Goal: Information Seeking & Learning: Learn about a topic

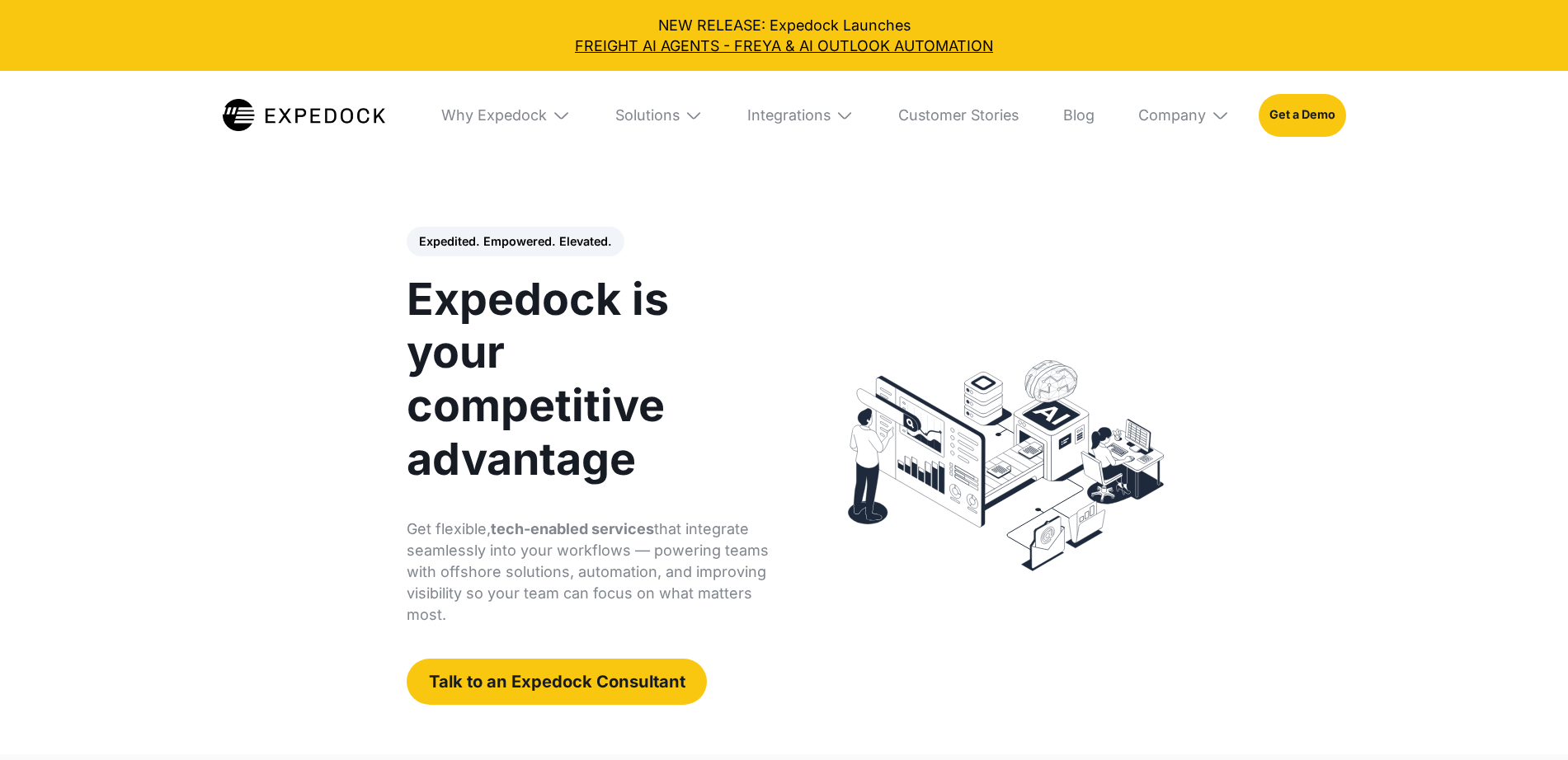
select select
click at [997, 114] on link "Customer Stories" at bounding box center [958, 115] width 150 height 89
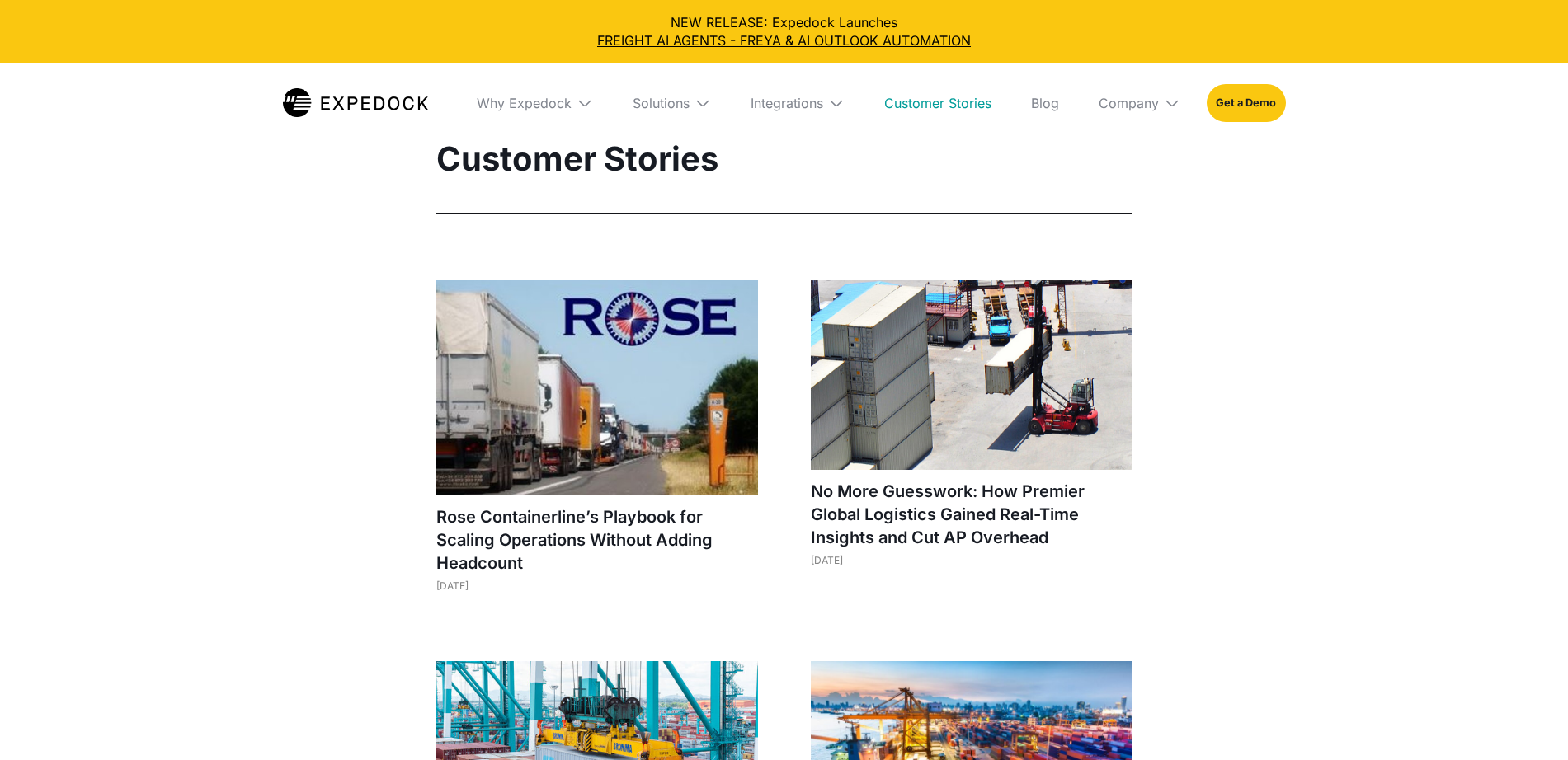
select select
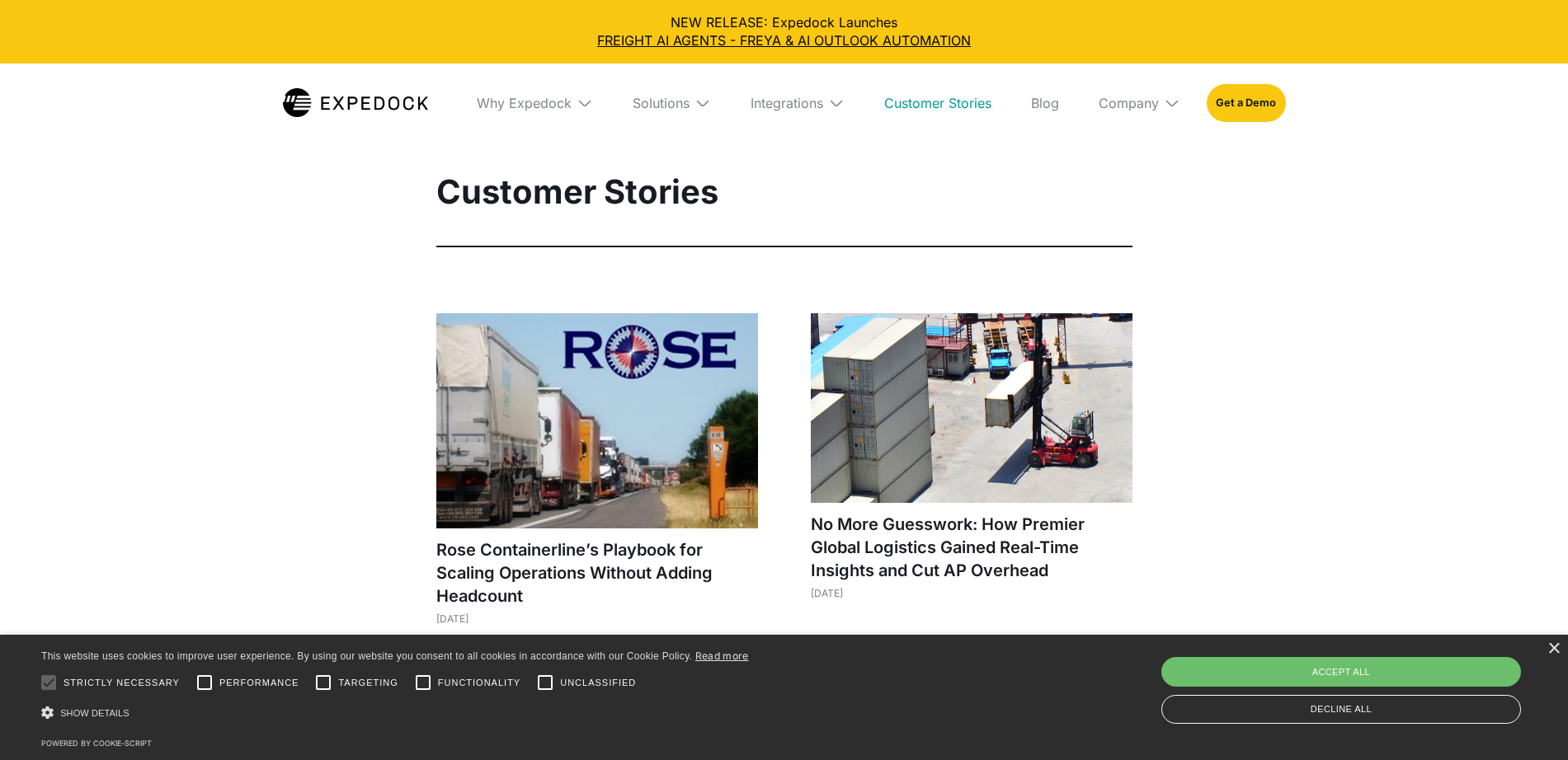
click at [692, 96] on div "Solutions" at bounding box center [671, 102] width 104 height 79
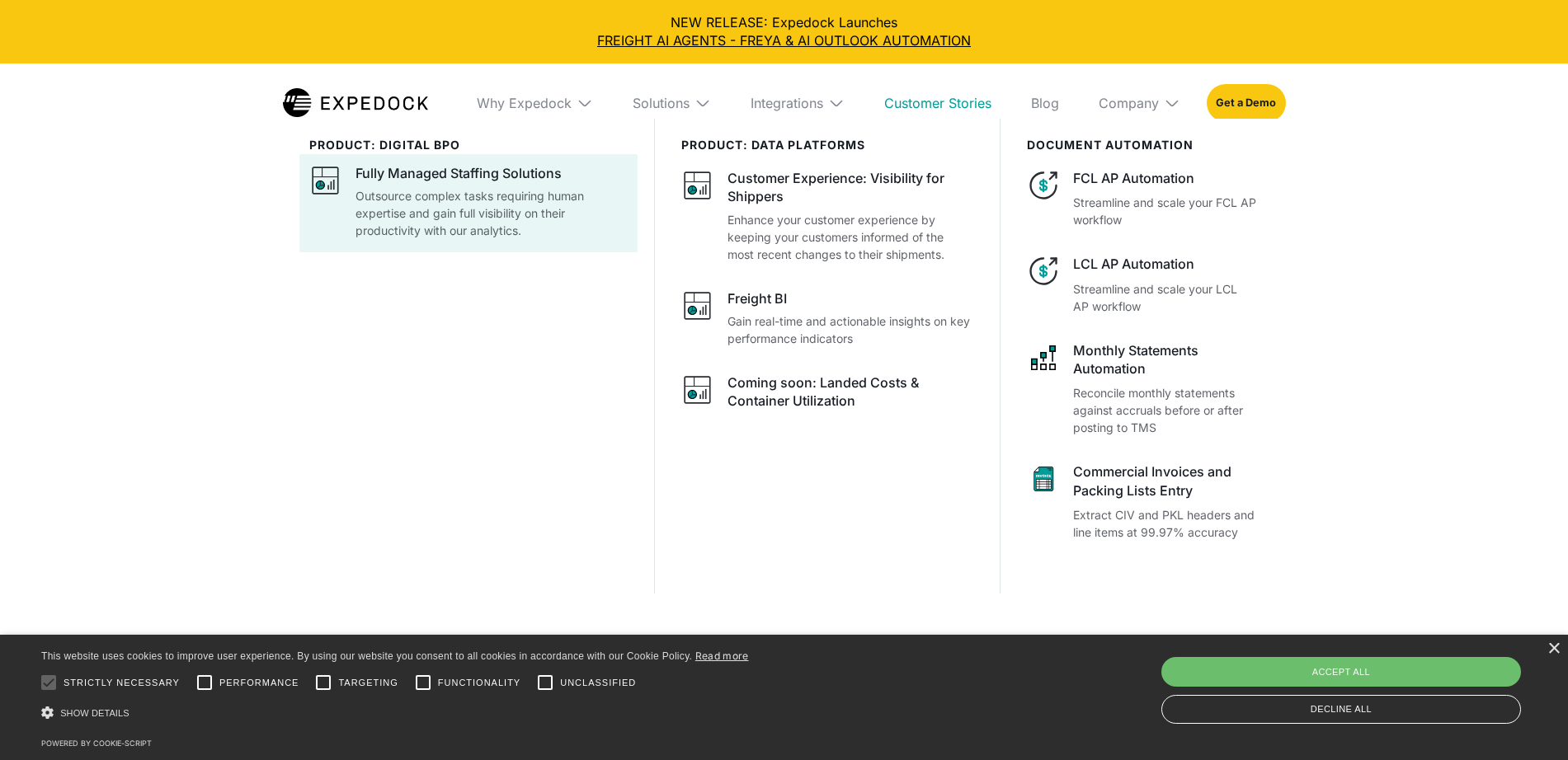
click at [496, 182] on div "Fully Managed Staffing Solutions" at bounding box center [458, 172] width 206 height 18
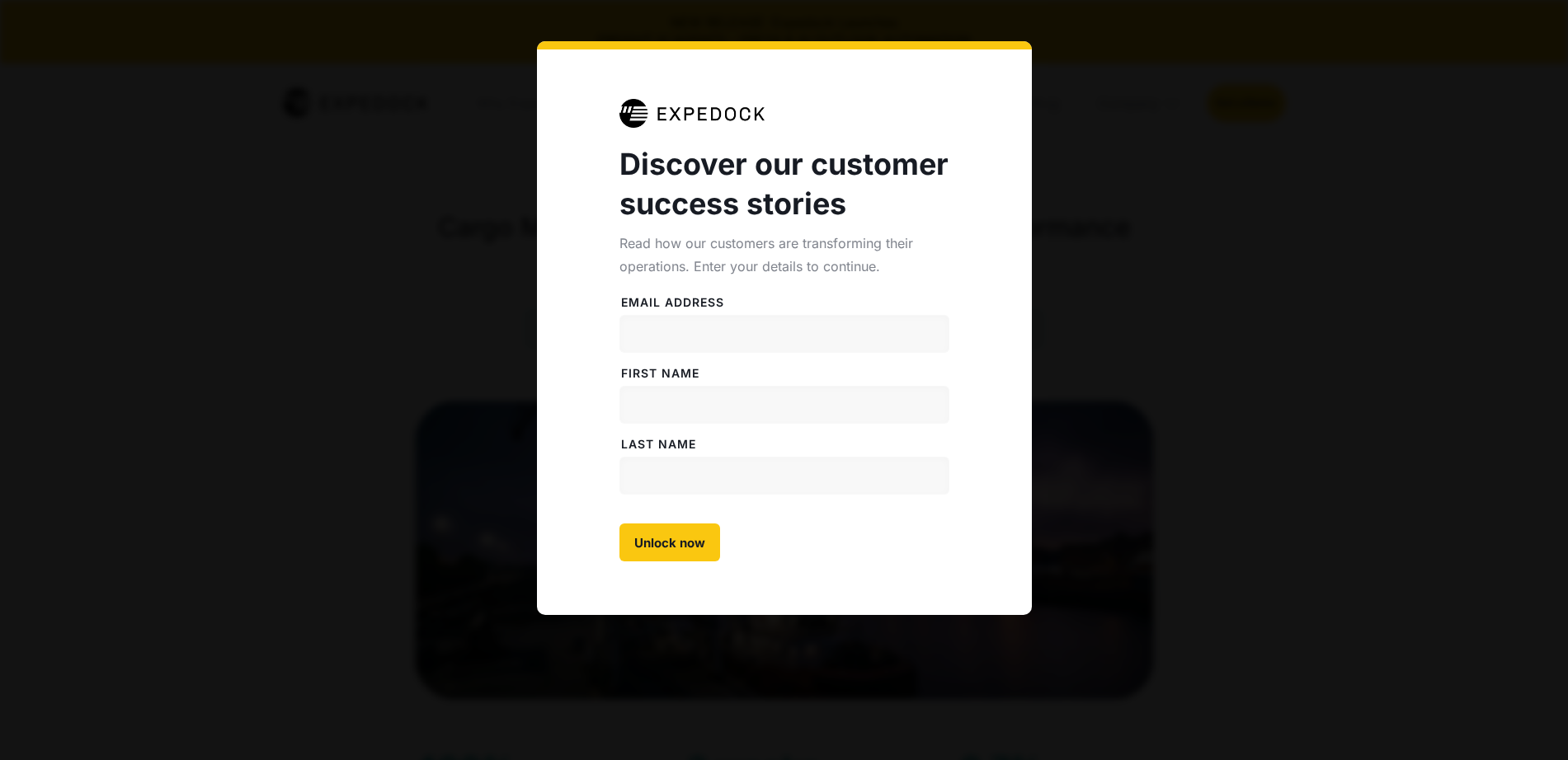
select select
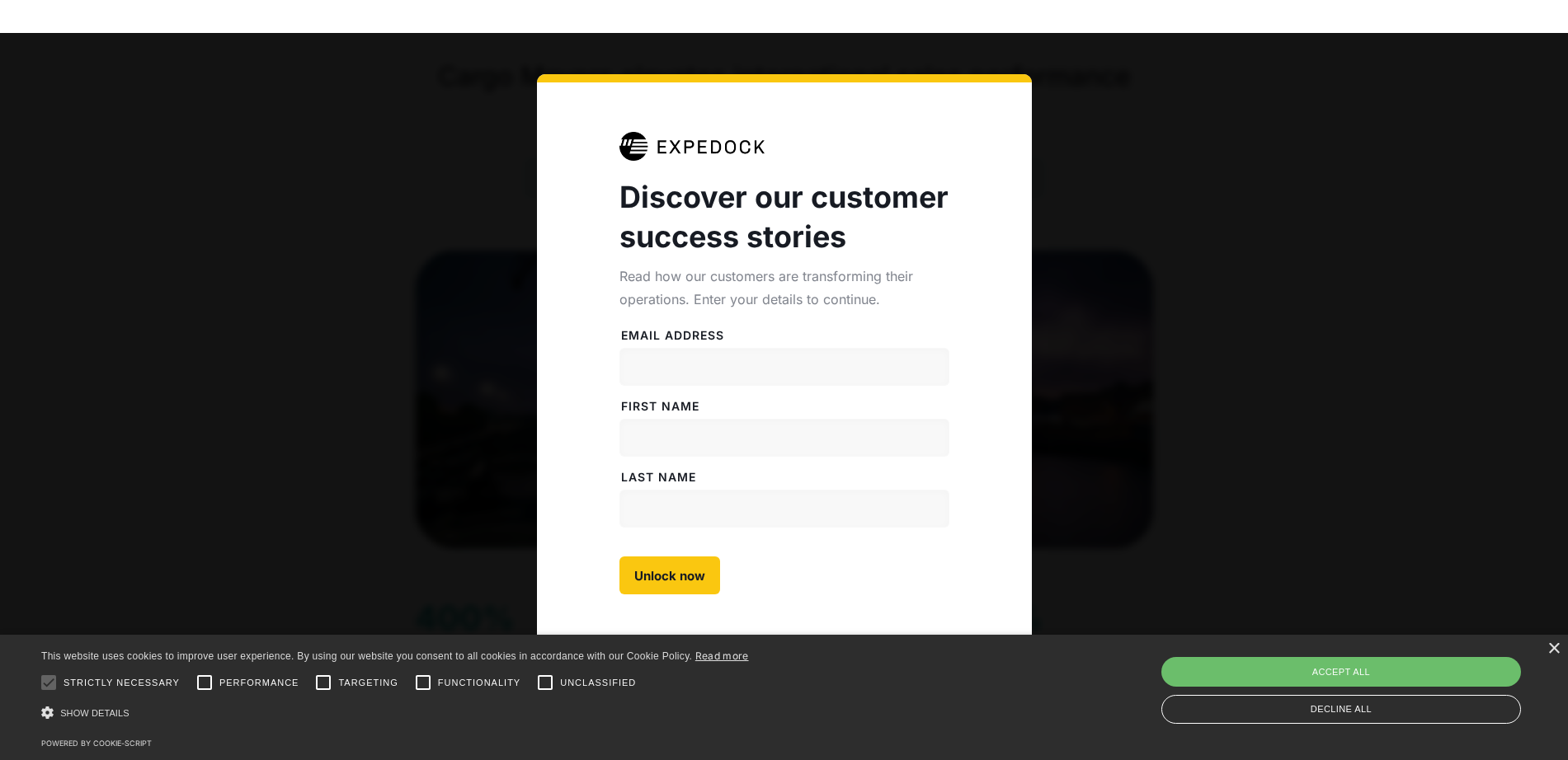
scroll to position [206, 0]
click at [753, 265] on div "Read how our customers are transforming their operations. Enter your details to…" at bounding box center [784, 288] width 330 height 46
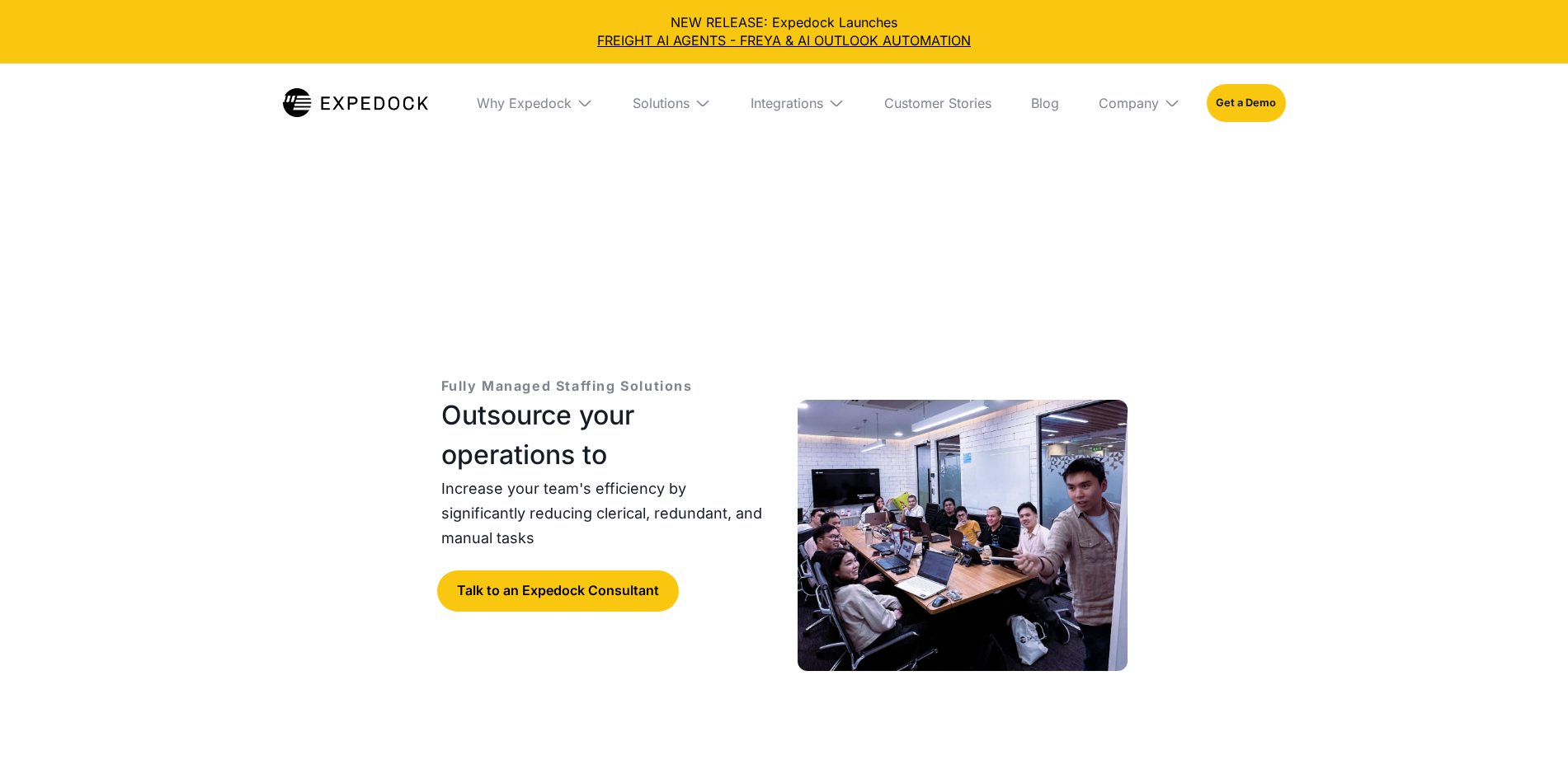
select select
click at [823, 104] on div "Integrations" at bounding box center [787, 102] width 73 height 16
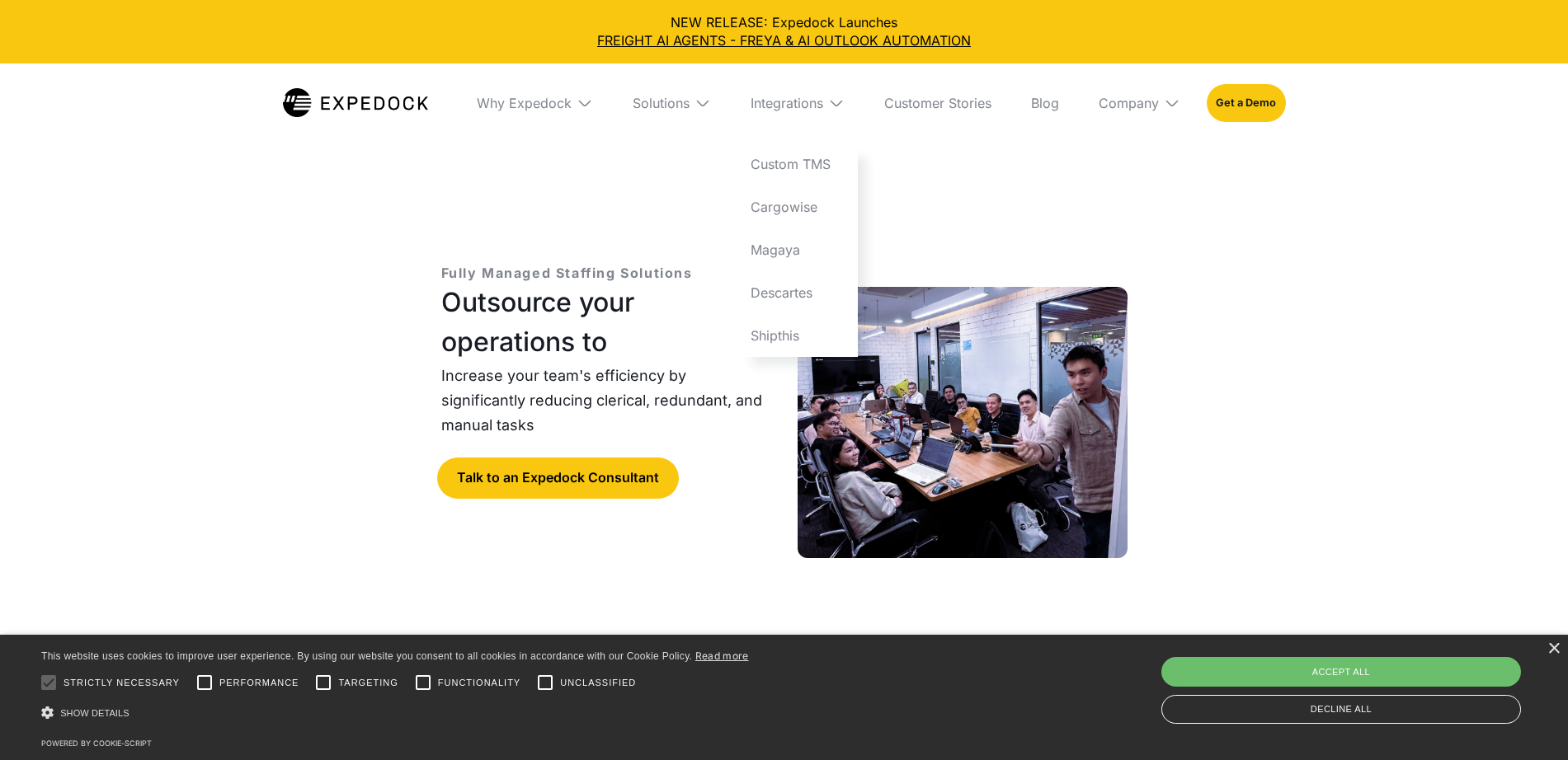
scroll to position [413, 0]
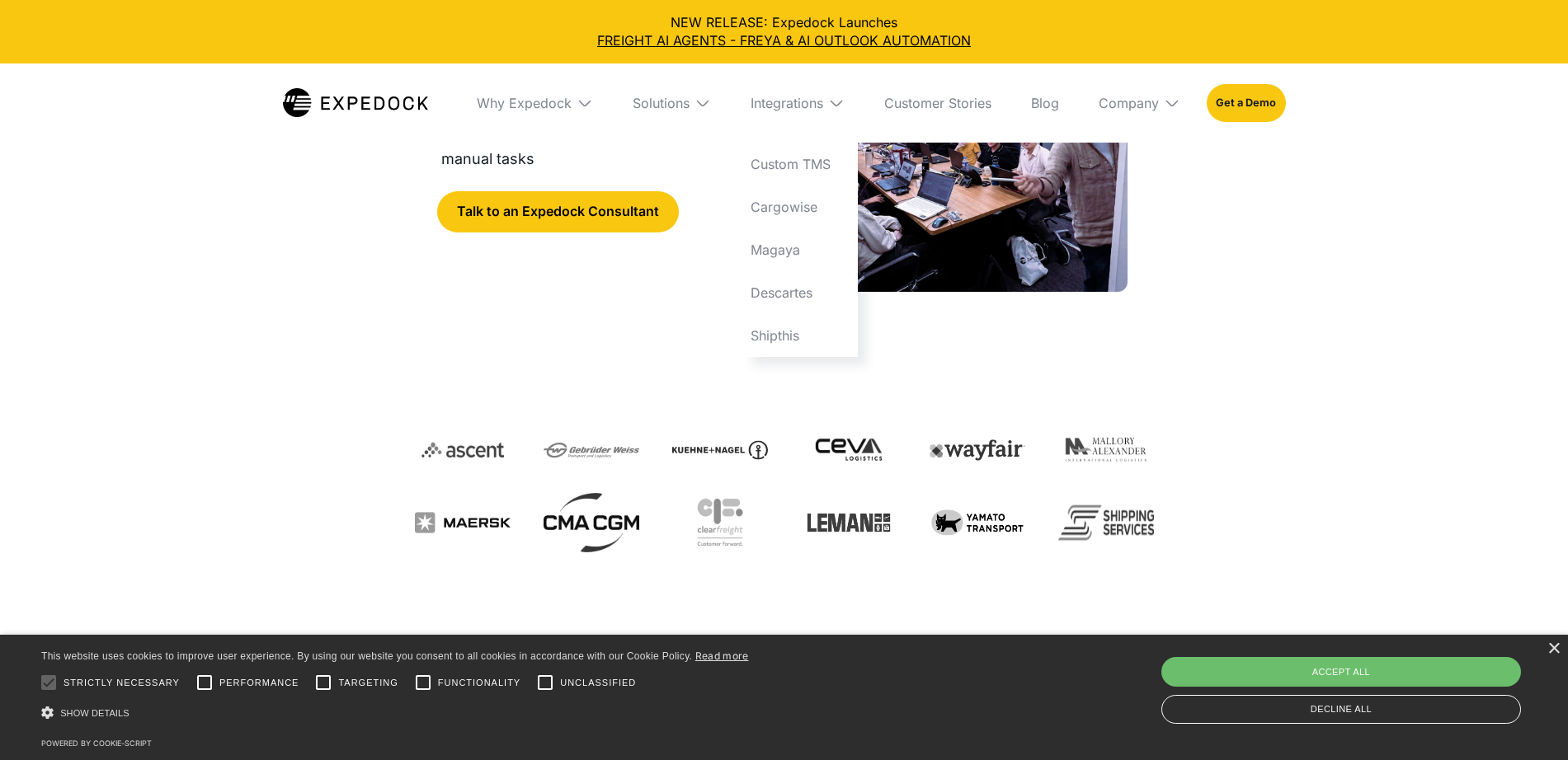
click at [431, 420] on img at bounding box center [462, 450] width 96 height 59
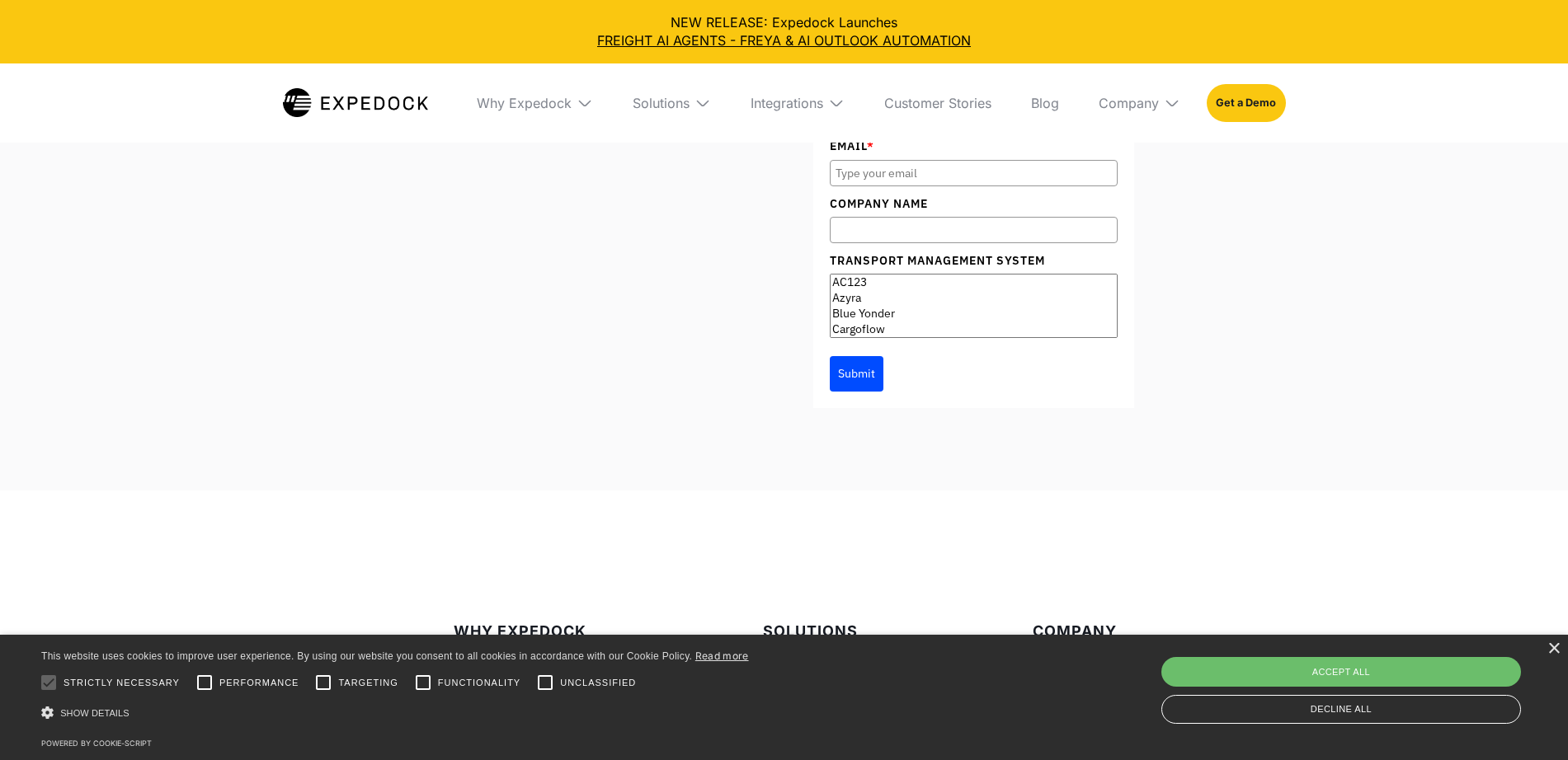
scroll to position [9998, 0]
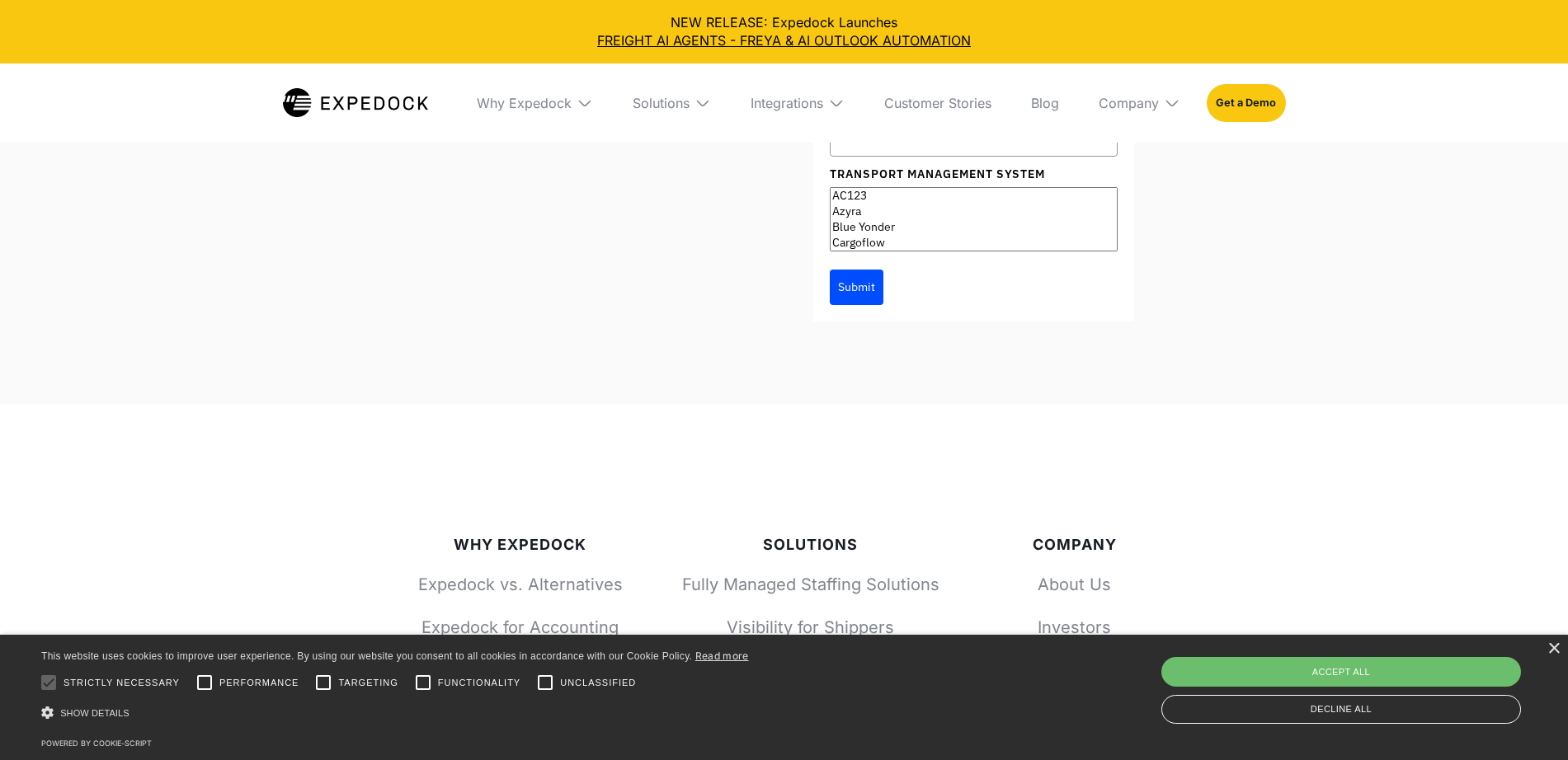
click at [576, 105] on img at bounding box center [584, 102] width 16 height 16
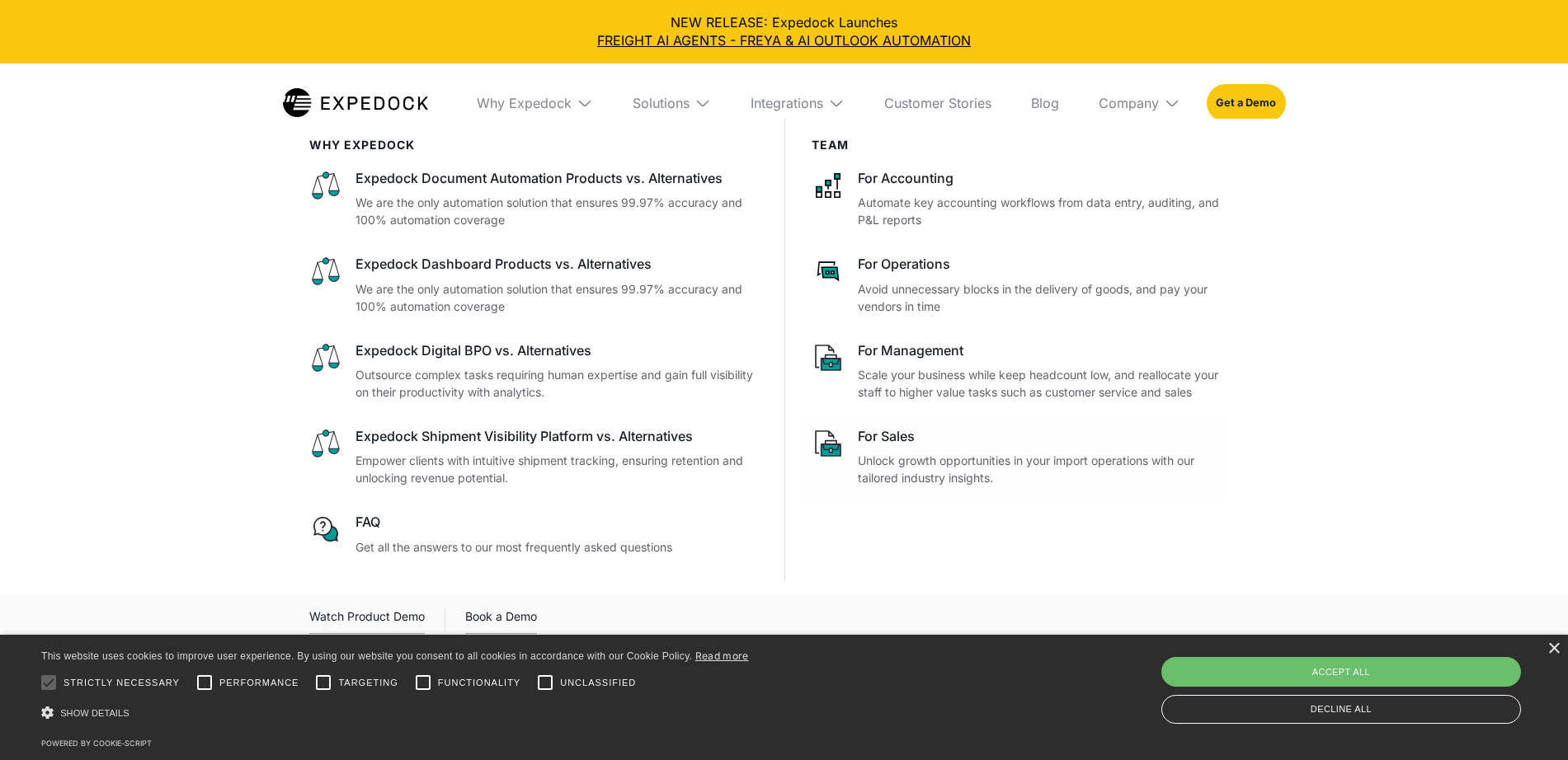
click at [947, 486] on p "Unlock growth opportunities in your import operations with our tailored industr…" at bounding box center [1045, 469] width 375 height 34
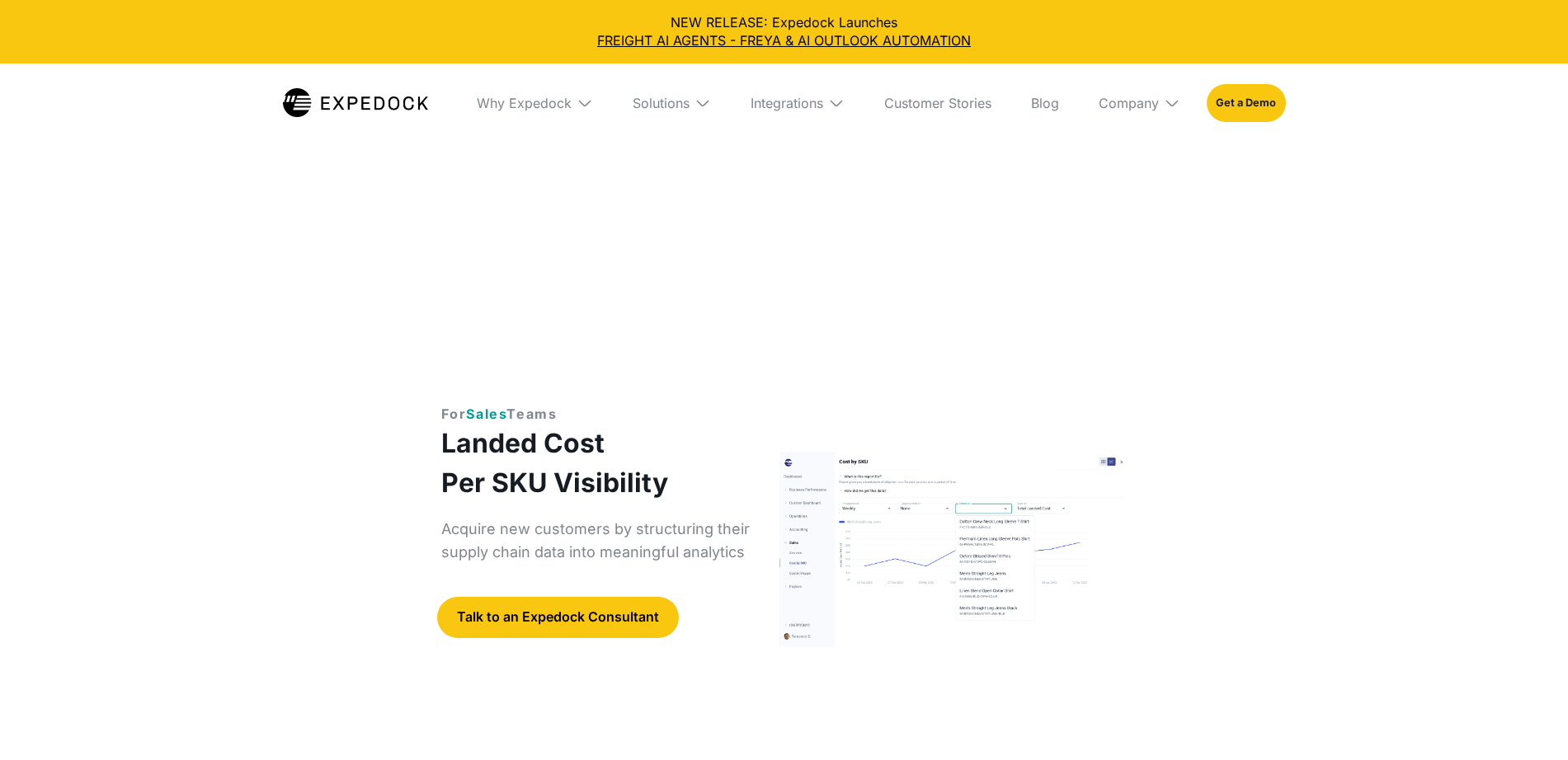
select select
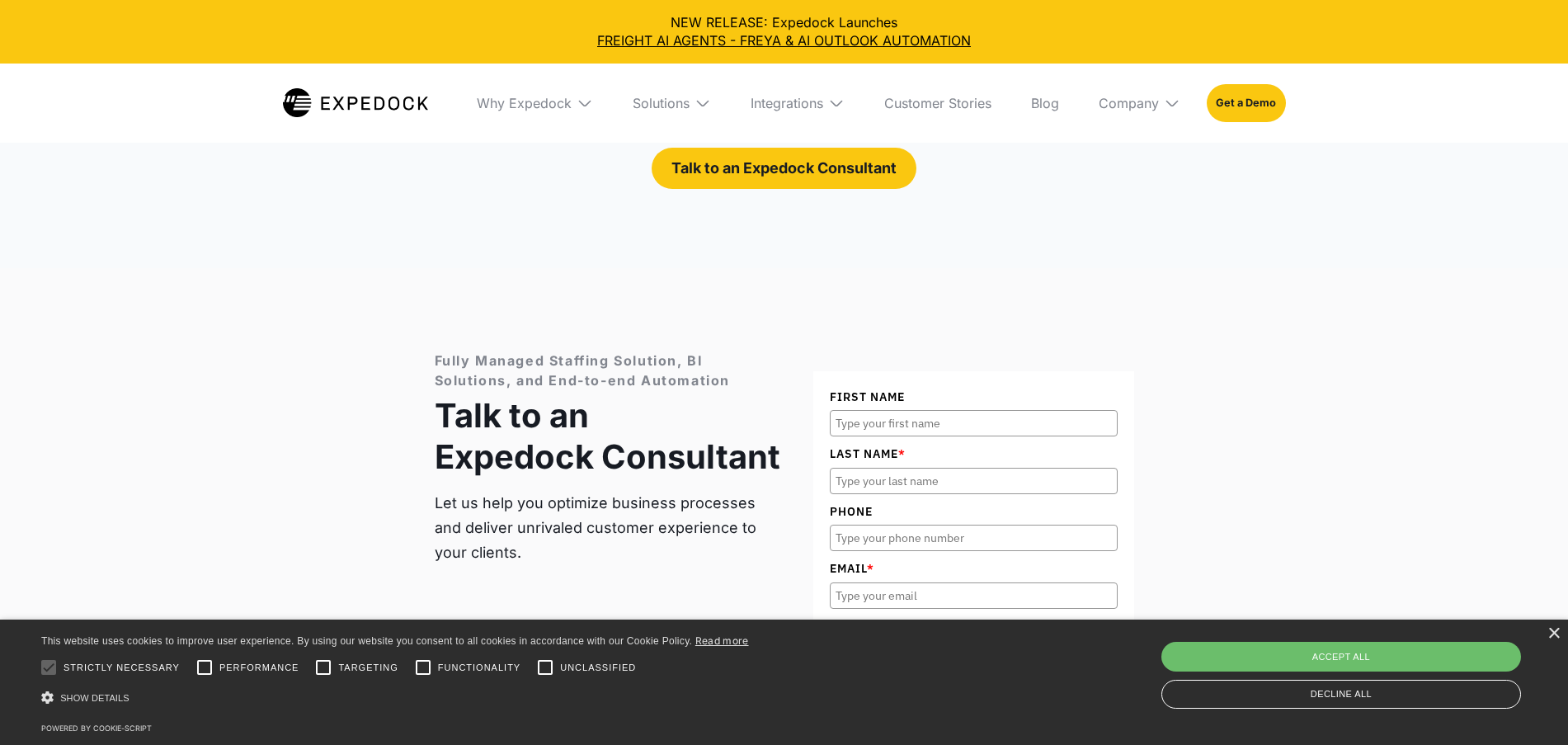
scroll to position [6908, 0]
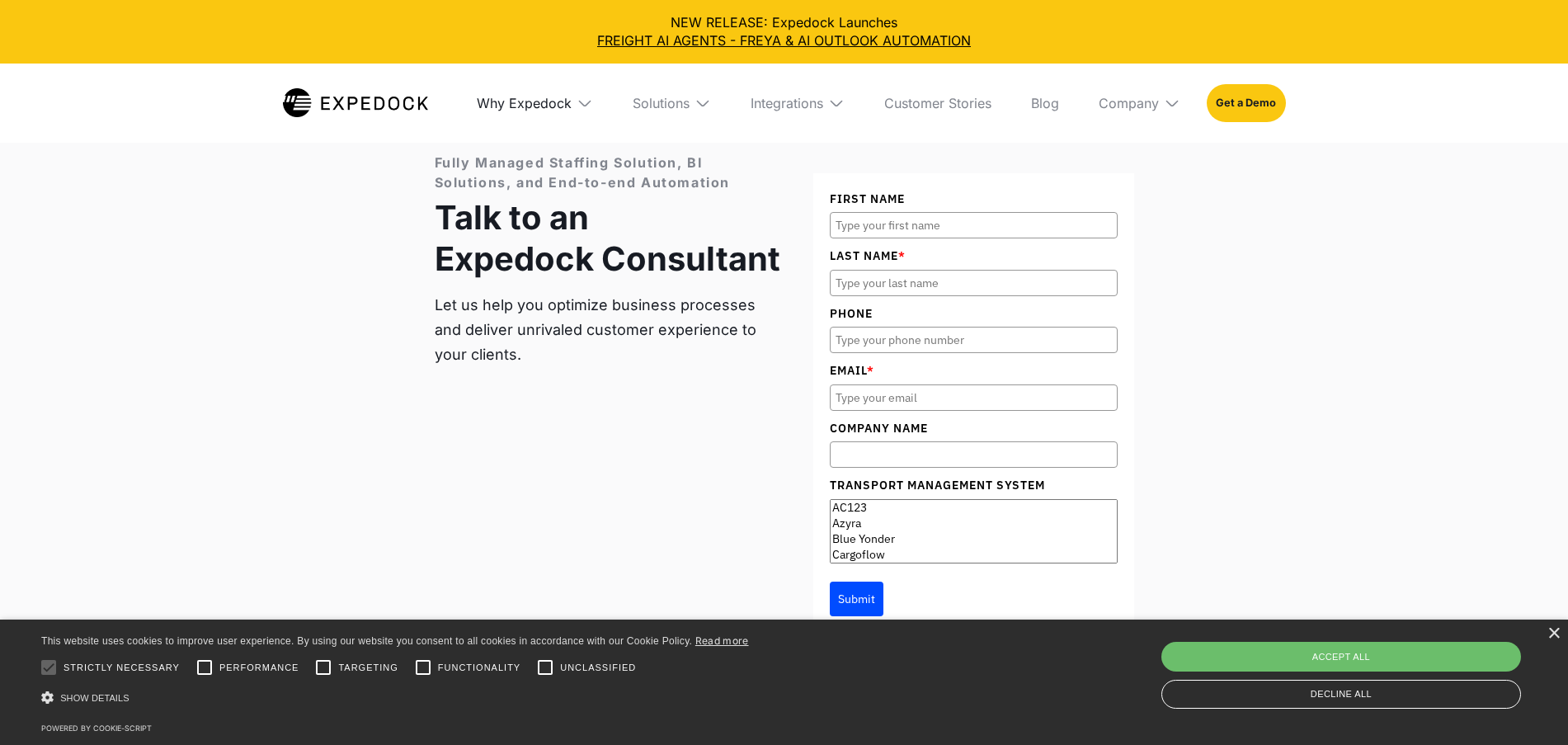
click at [543, 95] on div "Why Expedock" at bounding box center [524, 102] width 95 height 16
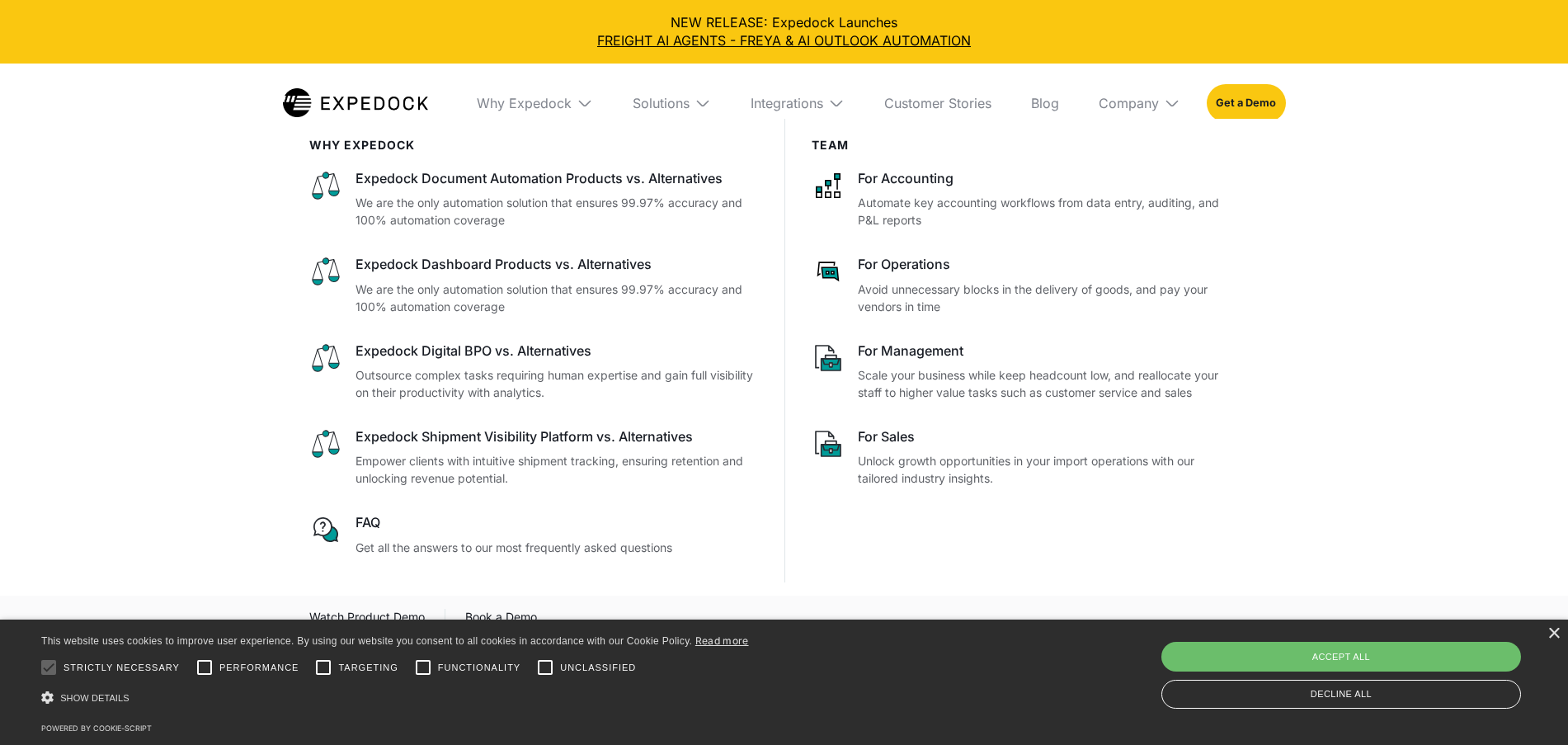
click at [665, 115] on div "Solutions" at bounding box center [671, 102] width 104 height 79
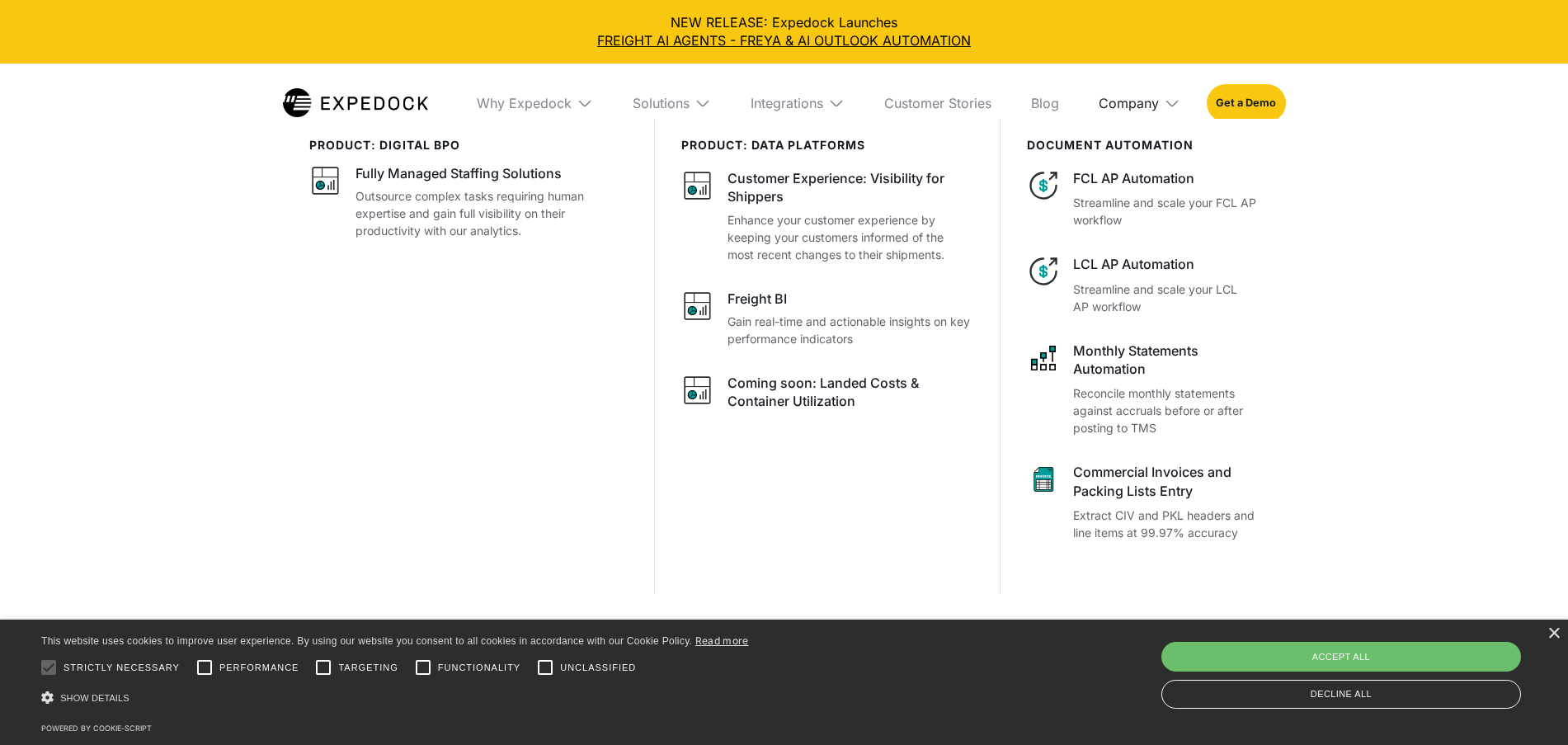
click at [1158, 102] on div "Company" at bounding box center [1128, 102] width 60 height 16
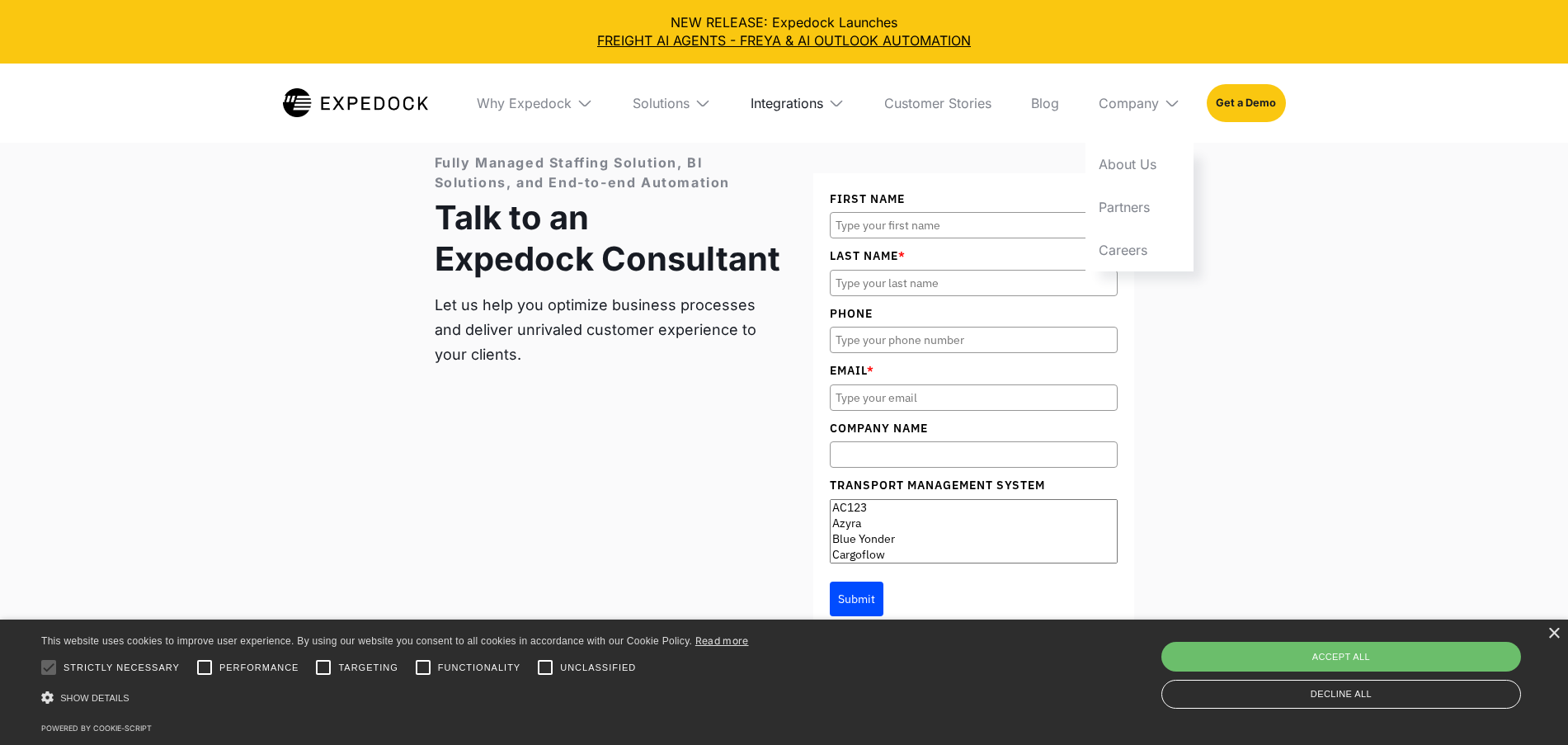
click at [811, 99] on div "Integrations" at bounding box center [787, 102] width 73 height 16
click at [991, 102] on link "Customer Stories" at bounding box center [938, 102] width 134 height 79
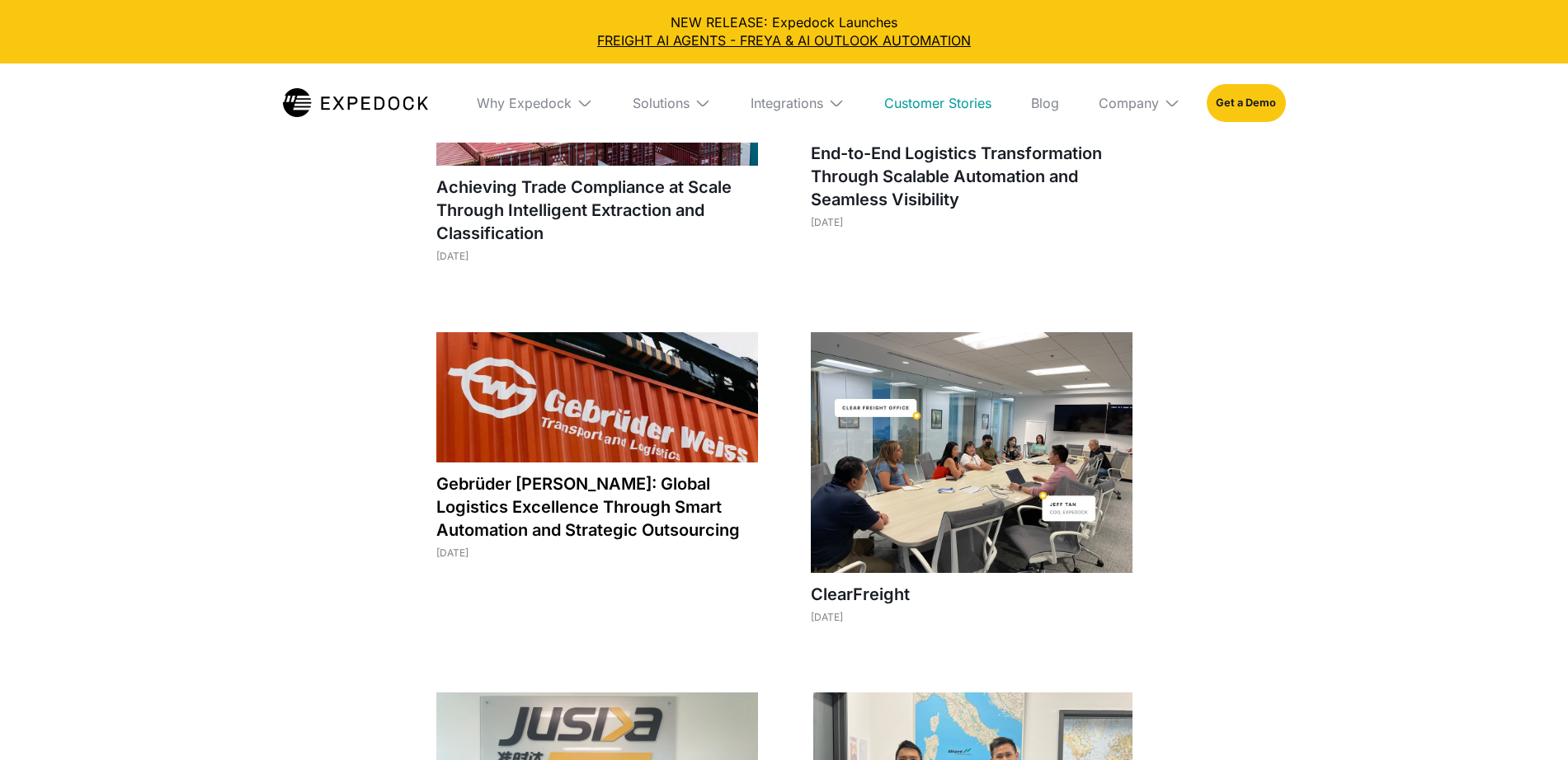
select select
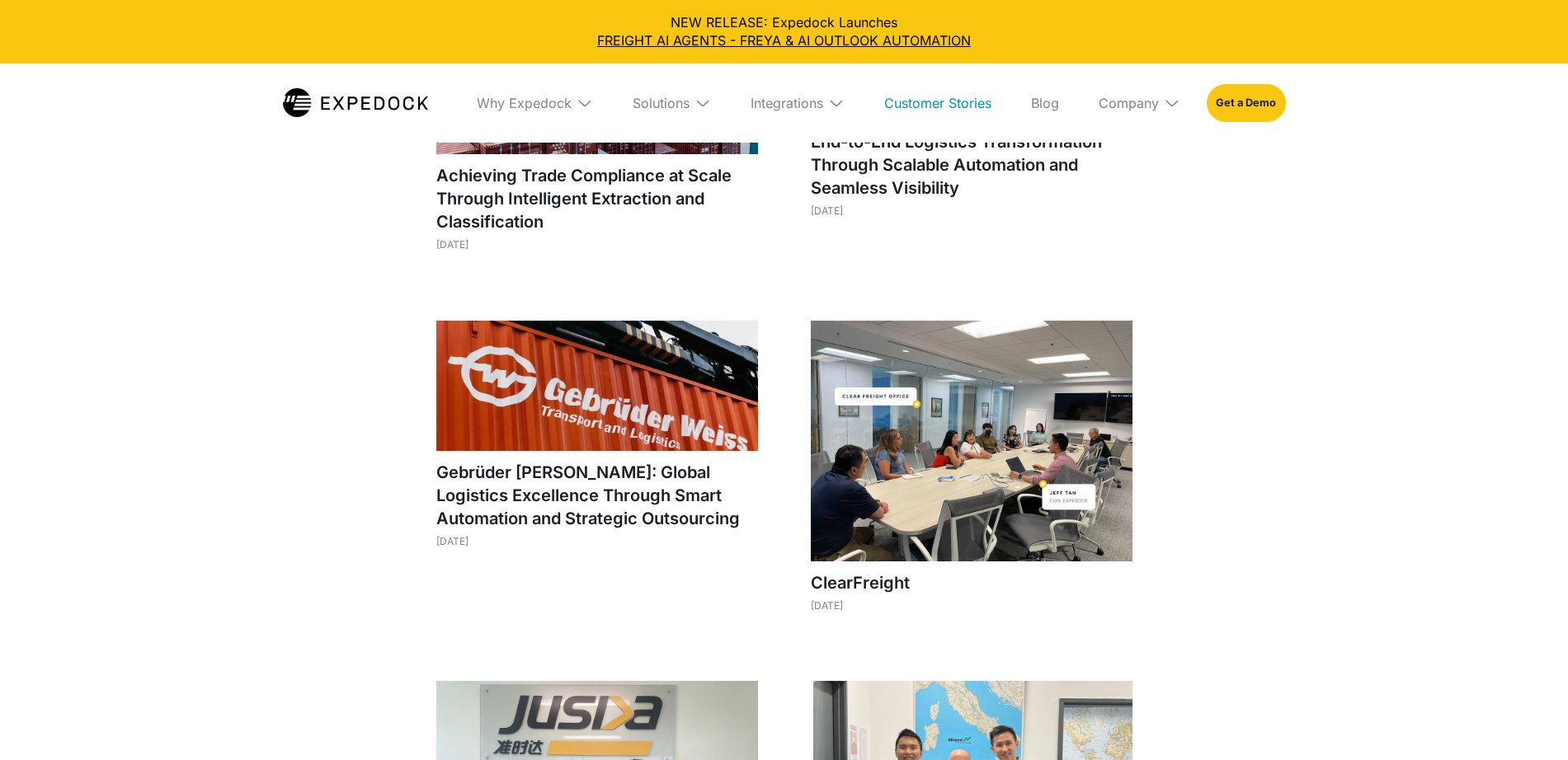
click at [634, 377] on img at bounding box center [597, 386] width 322 height 130
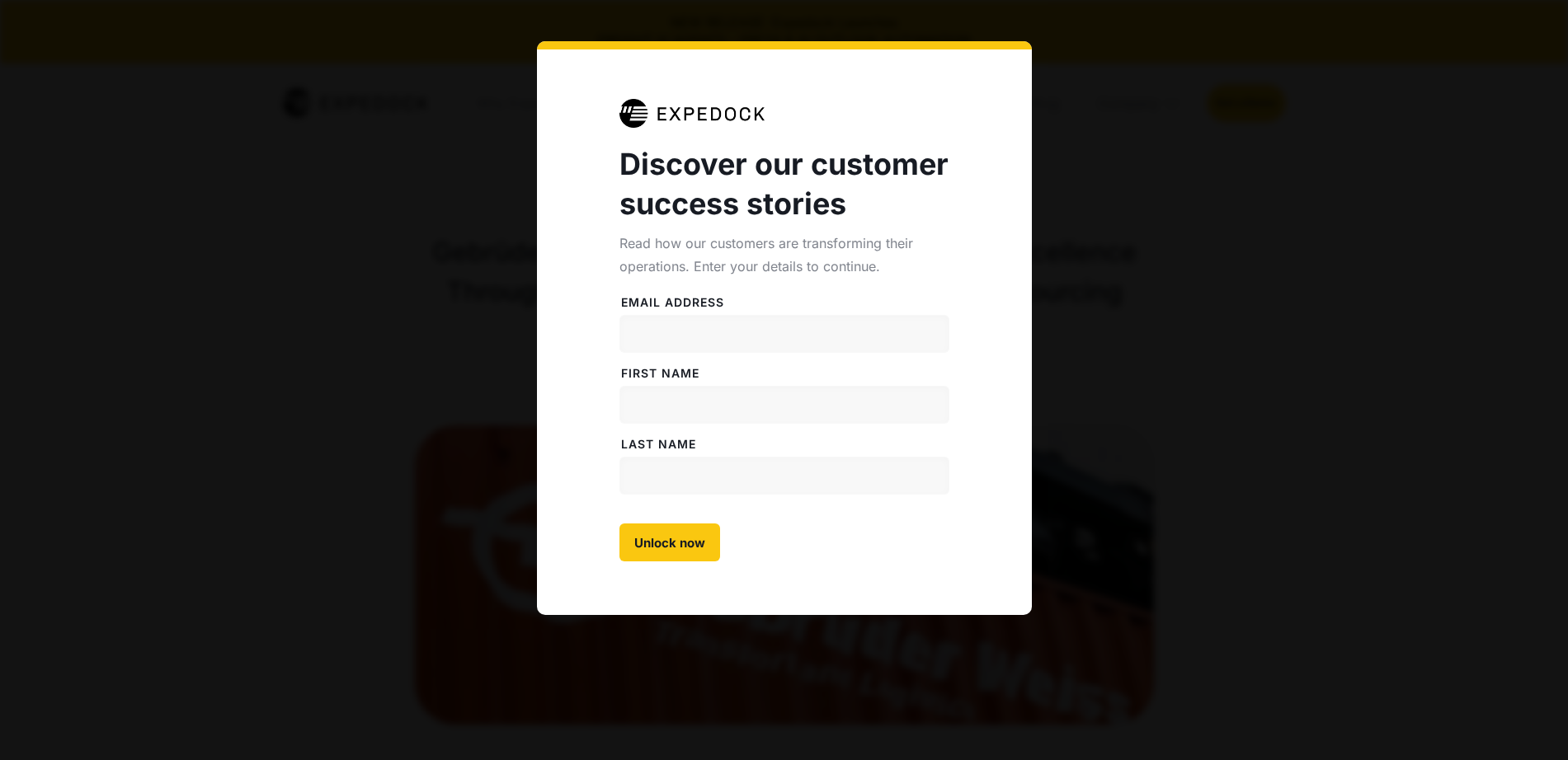
select select
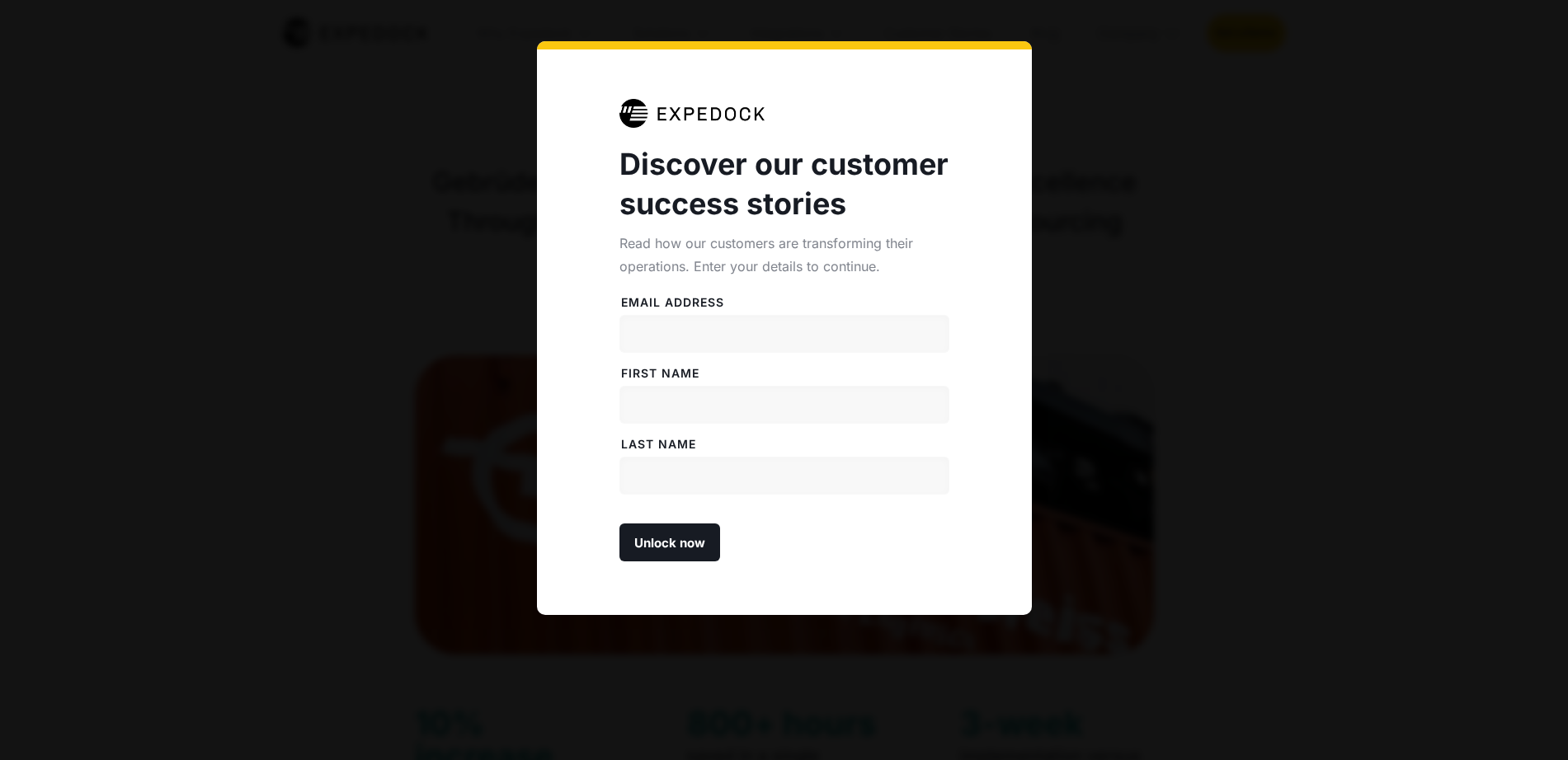
scroll to position [206, 0]
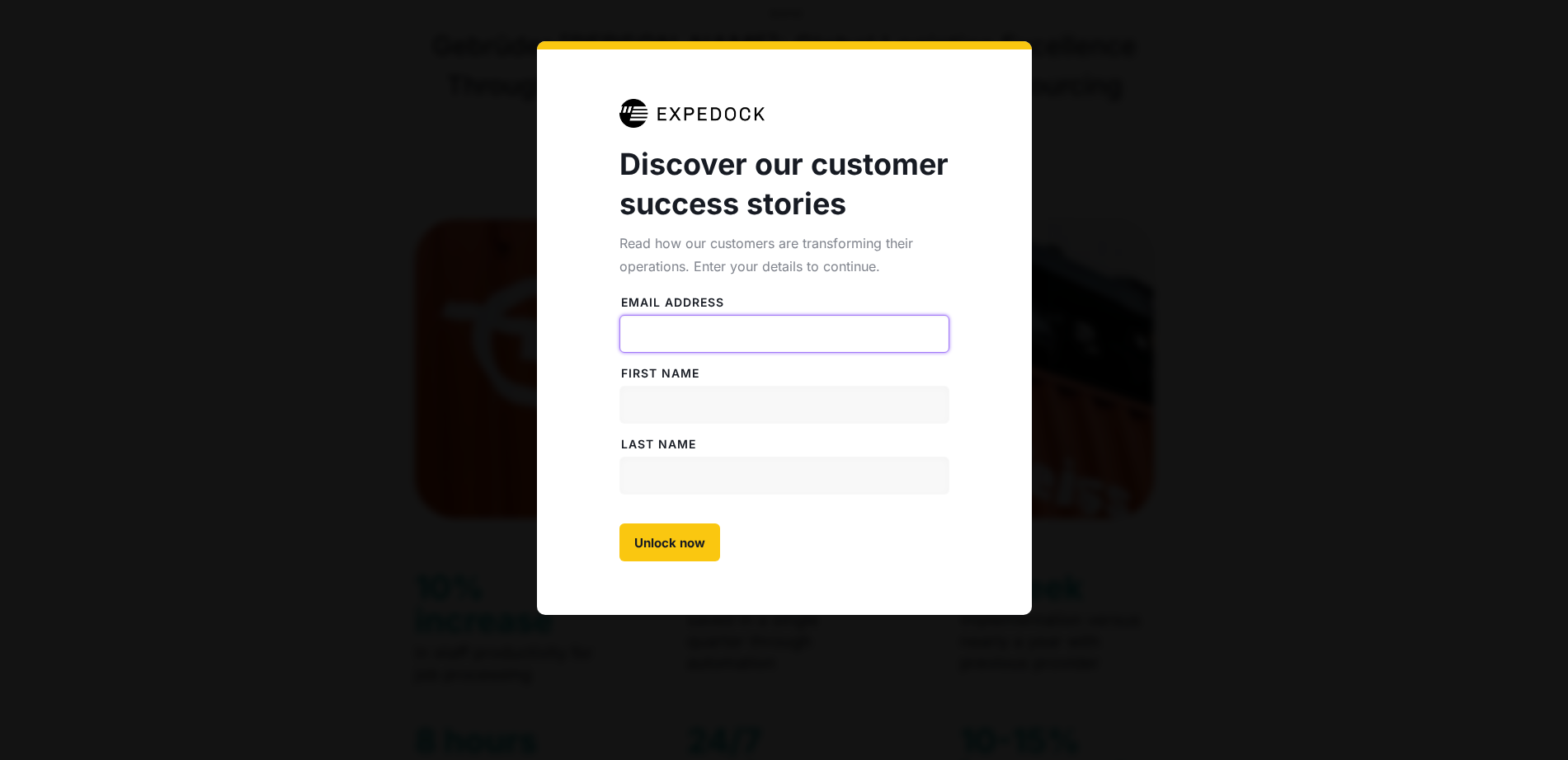
click at [739, 328] on input "Email address" at bounding box center [784, 334] width 330 height 38
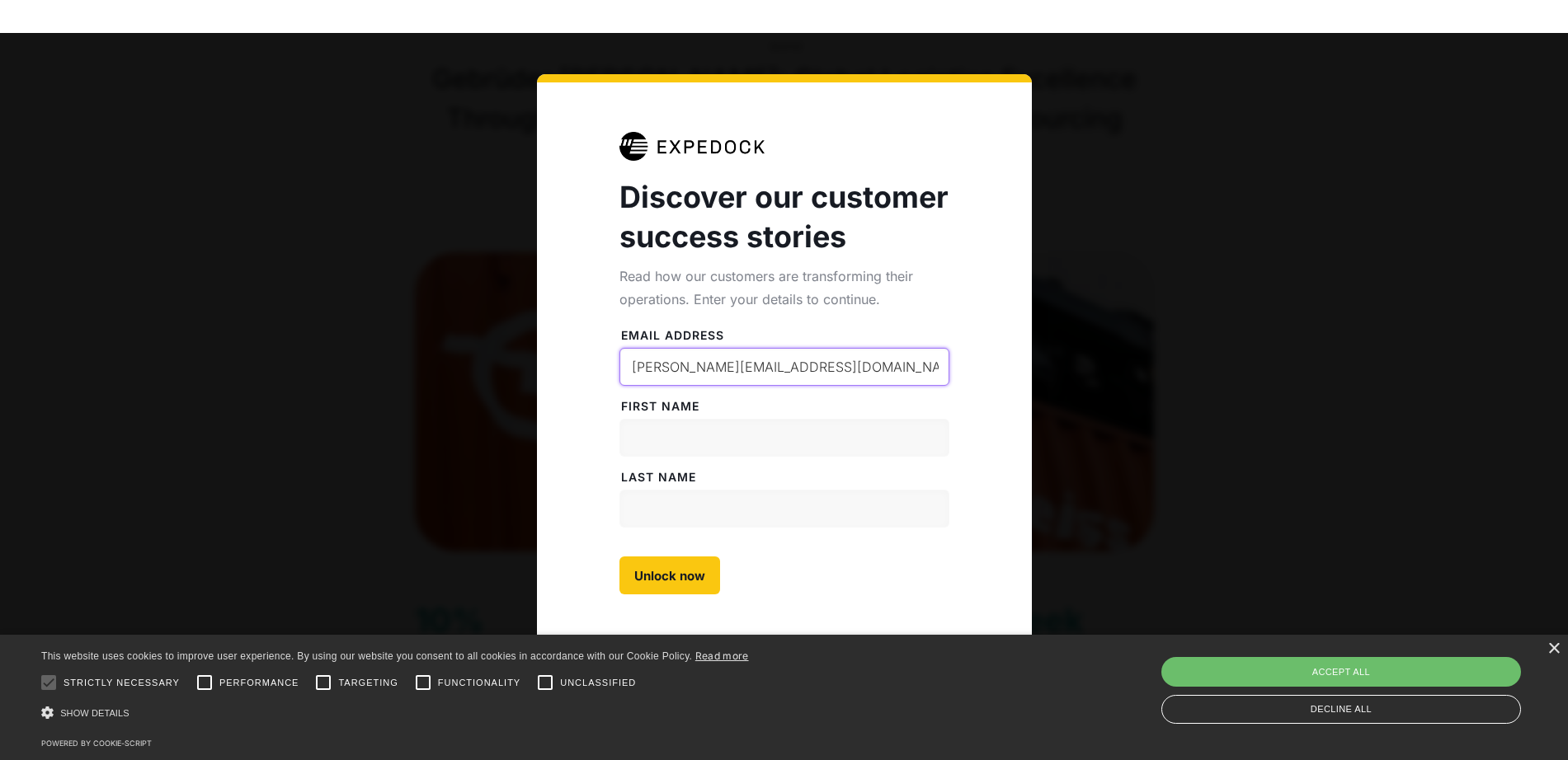
type input "lance@expedock.com"
type input "lance"
type input "yang"
click at [656, 556] on input "Unlock now" at bounding box center [669, 575] width 101 height 38
type input "Please wait..."
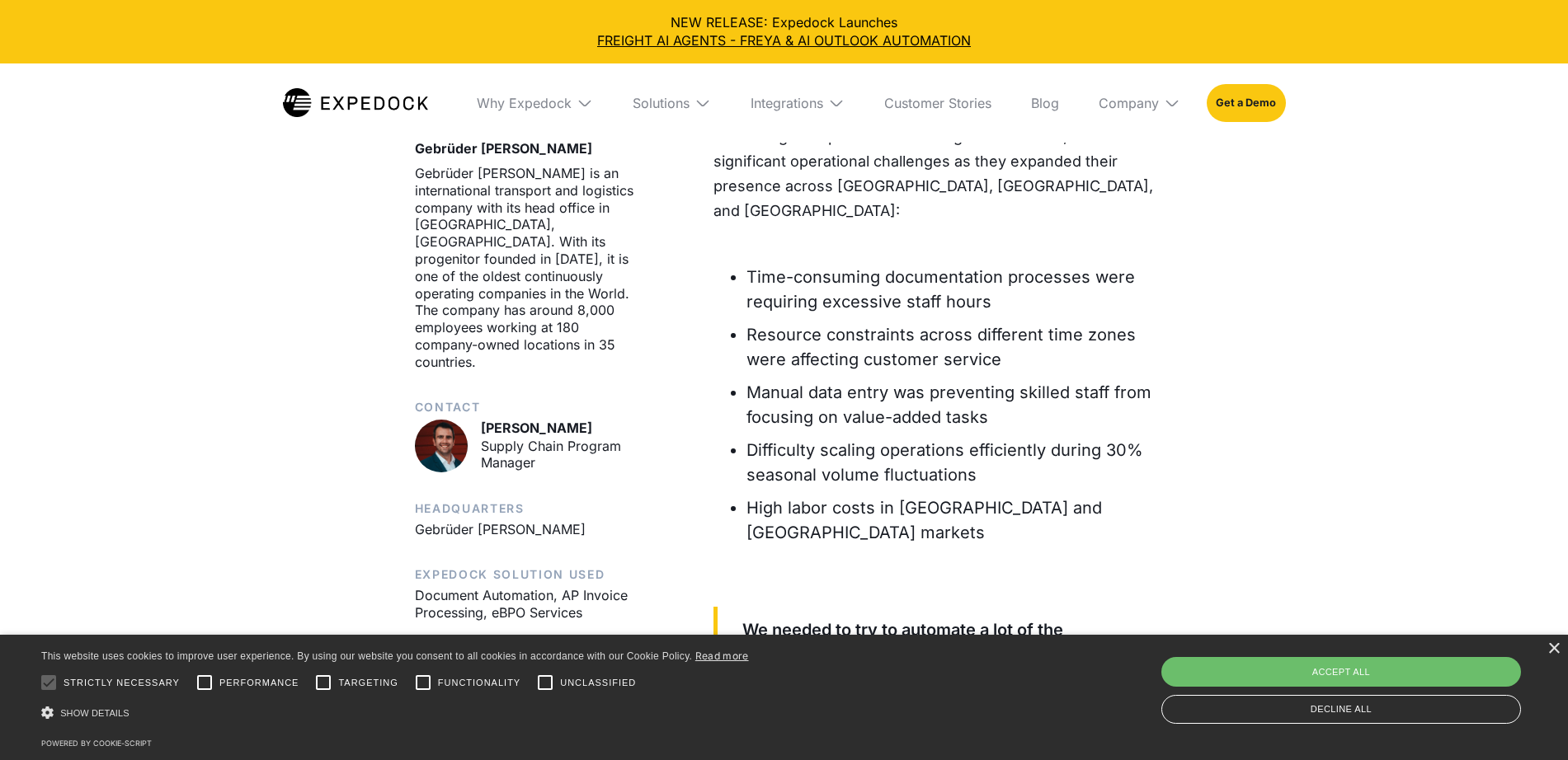
scroll to position [1031, 0]
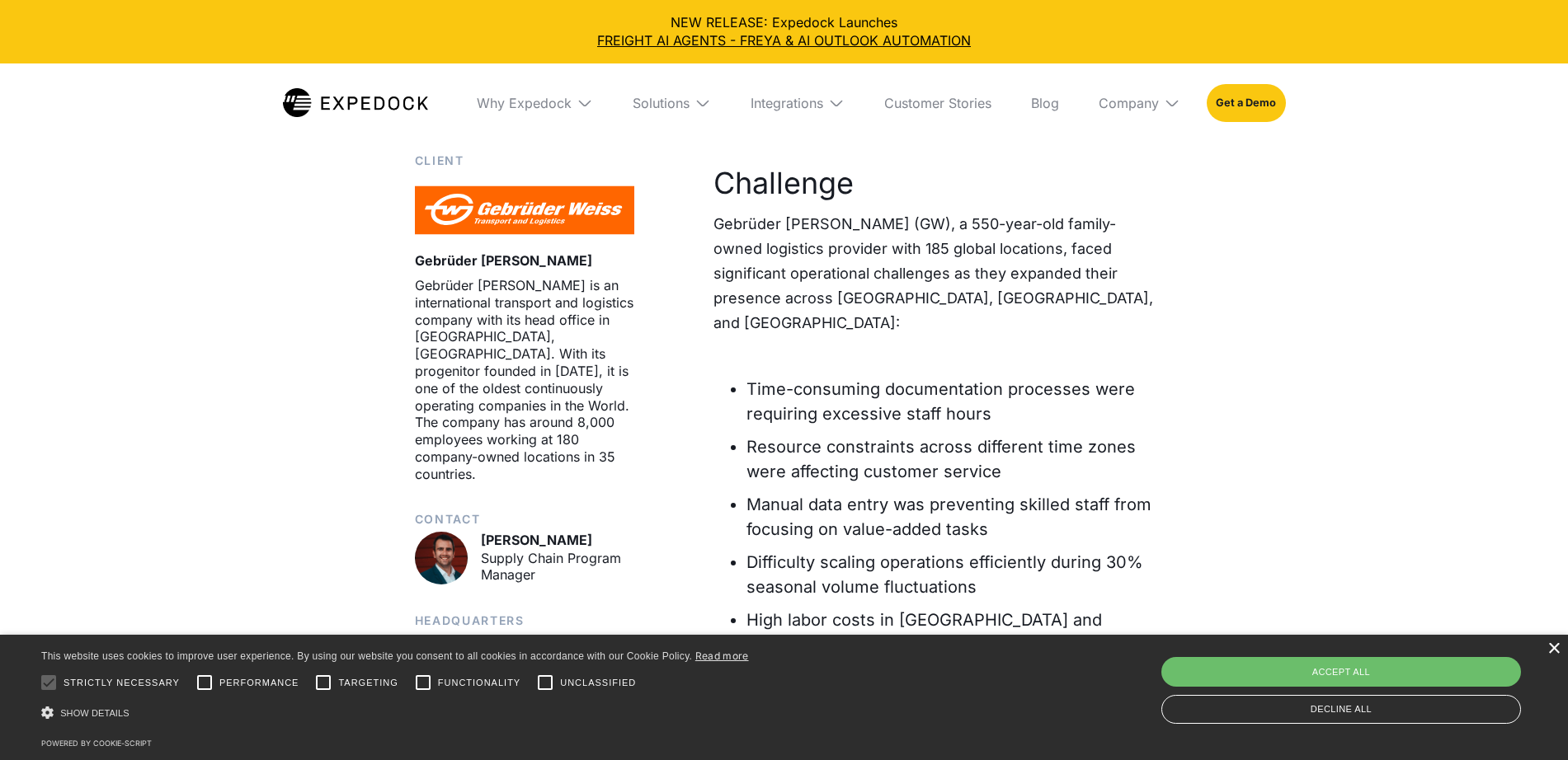
click at [1551, 653] on div "×" at bounding box center [1553, 649] width 12 height 12
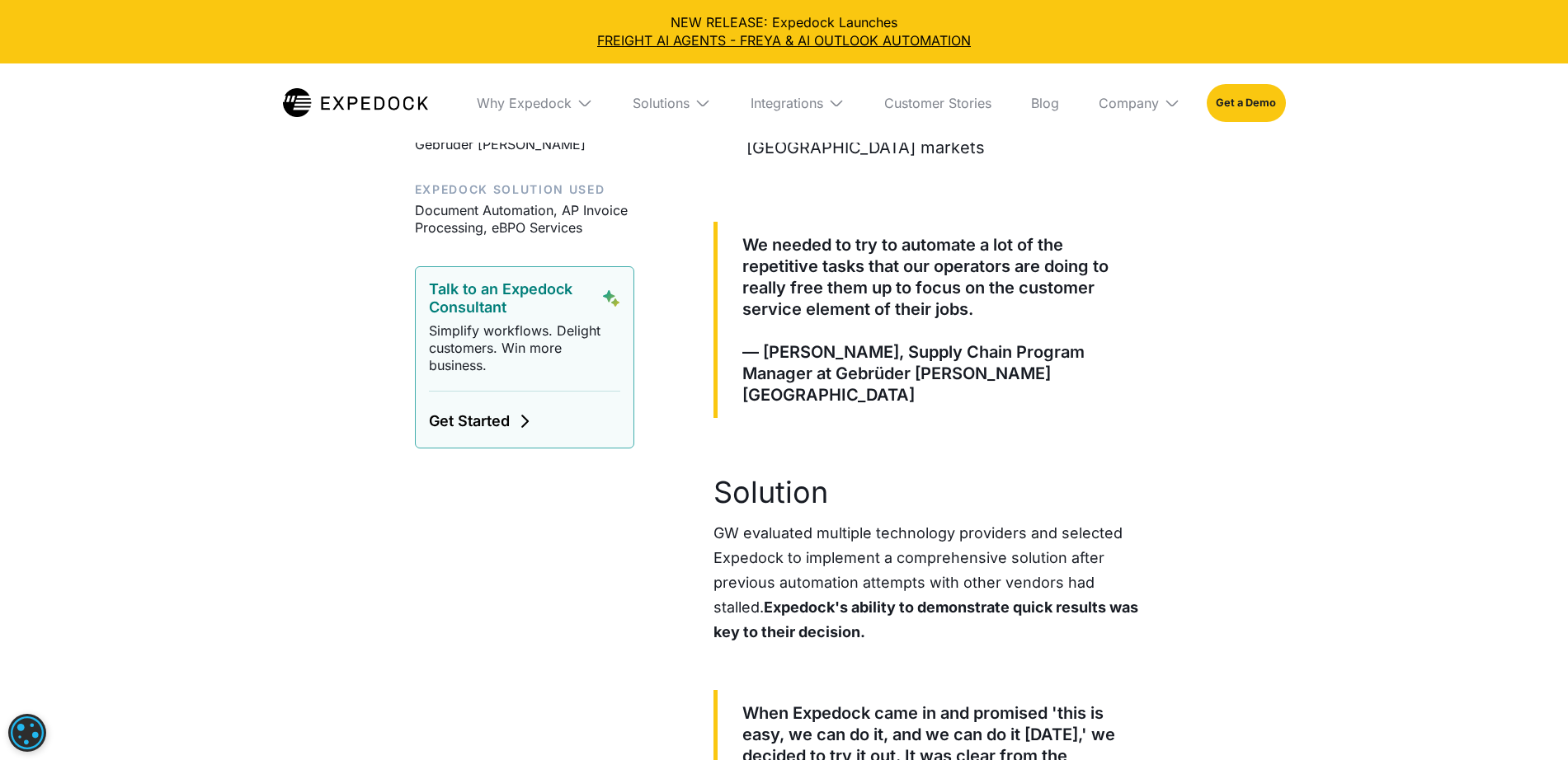
scroll to position [1649, 0]
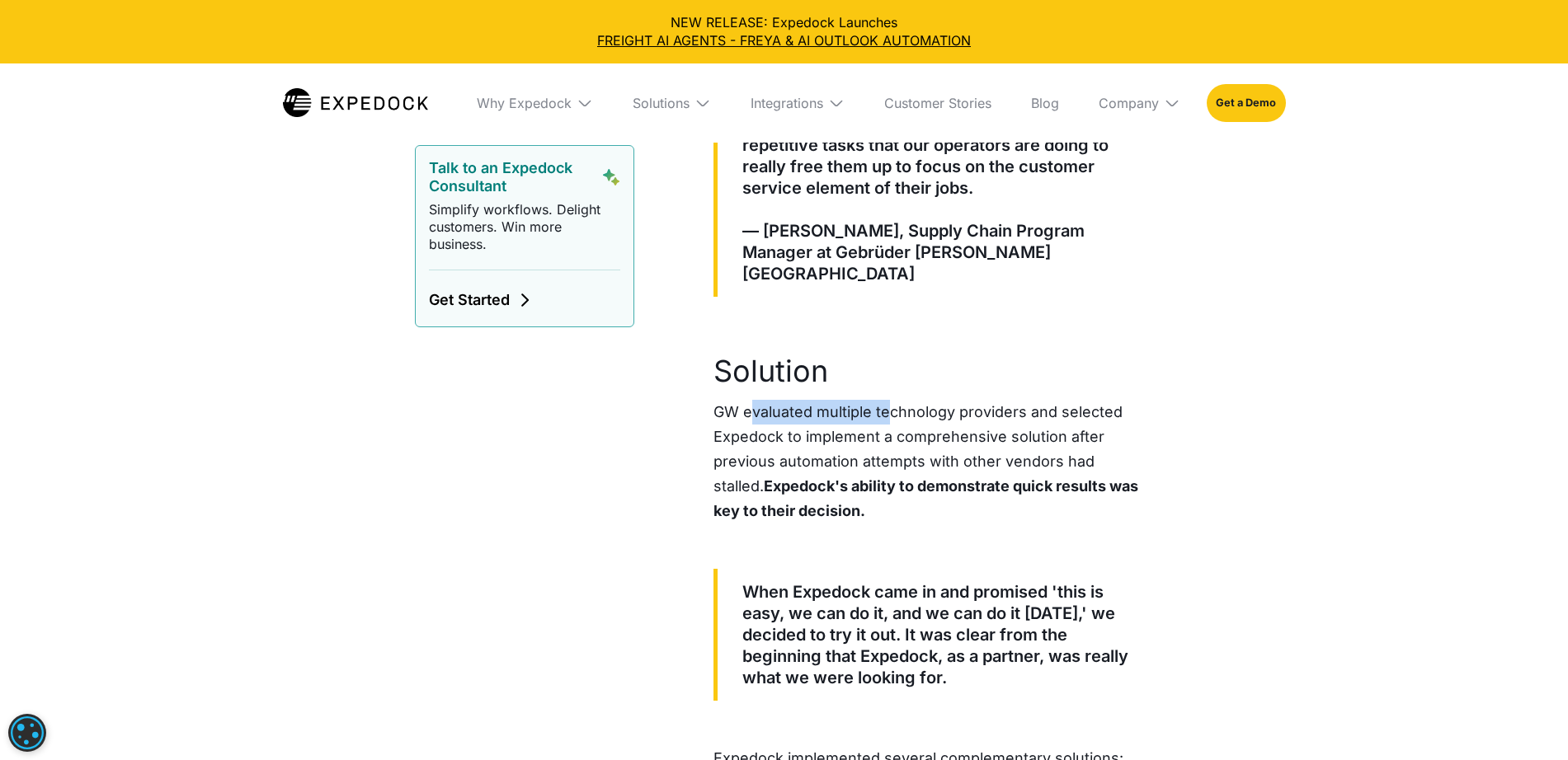
drag, startPoint x: 752, startPoint y: 390, endPoint x: 889, endPoint y: 384, distance: 137.1
click at [889, 400] on p "GW evaluated multiple technology providers and selected Expedock to implement a…" at bounding box center [932, 461] width 439 height 123
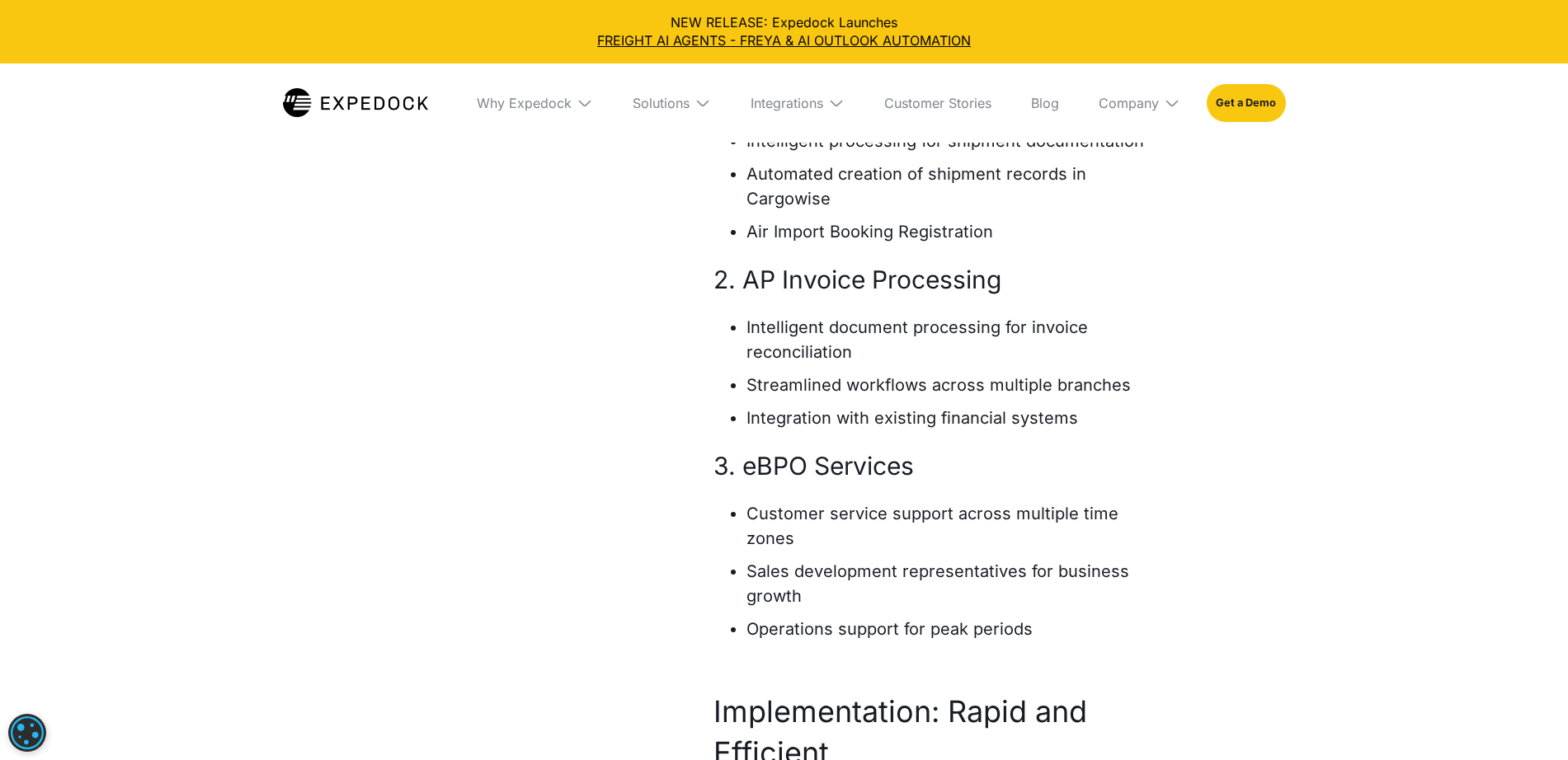
scroll to position [2473, 0]
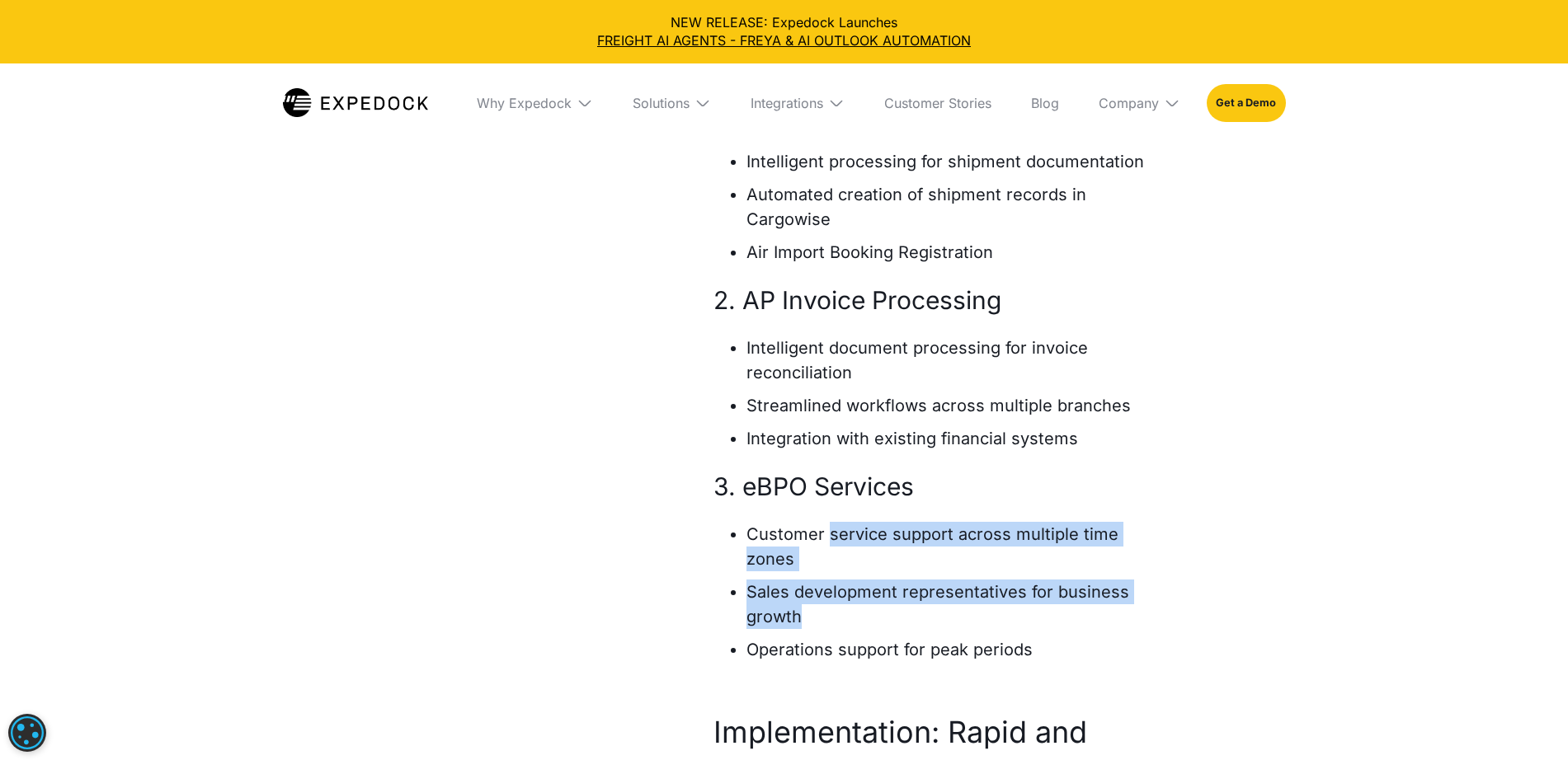
drag, startPoint x: 826, startPoint y: 511, endPoint x: 911, endPoint y: 585, distance: 112.7
click at [913, 582] on ul "Customer service support across multiple time zones Sales development represent…" at bounding box center [932, 595] width 439 height 148
click at [911, 585] on li "Sales development representatives for business growth" at bounding box center [950, 605] width 407 height 50
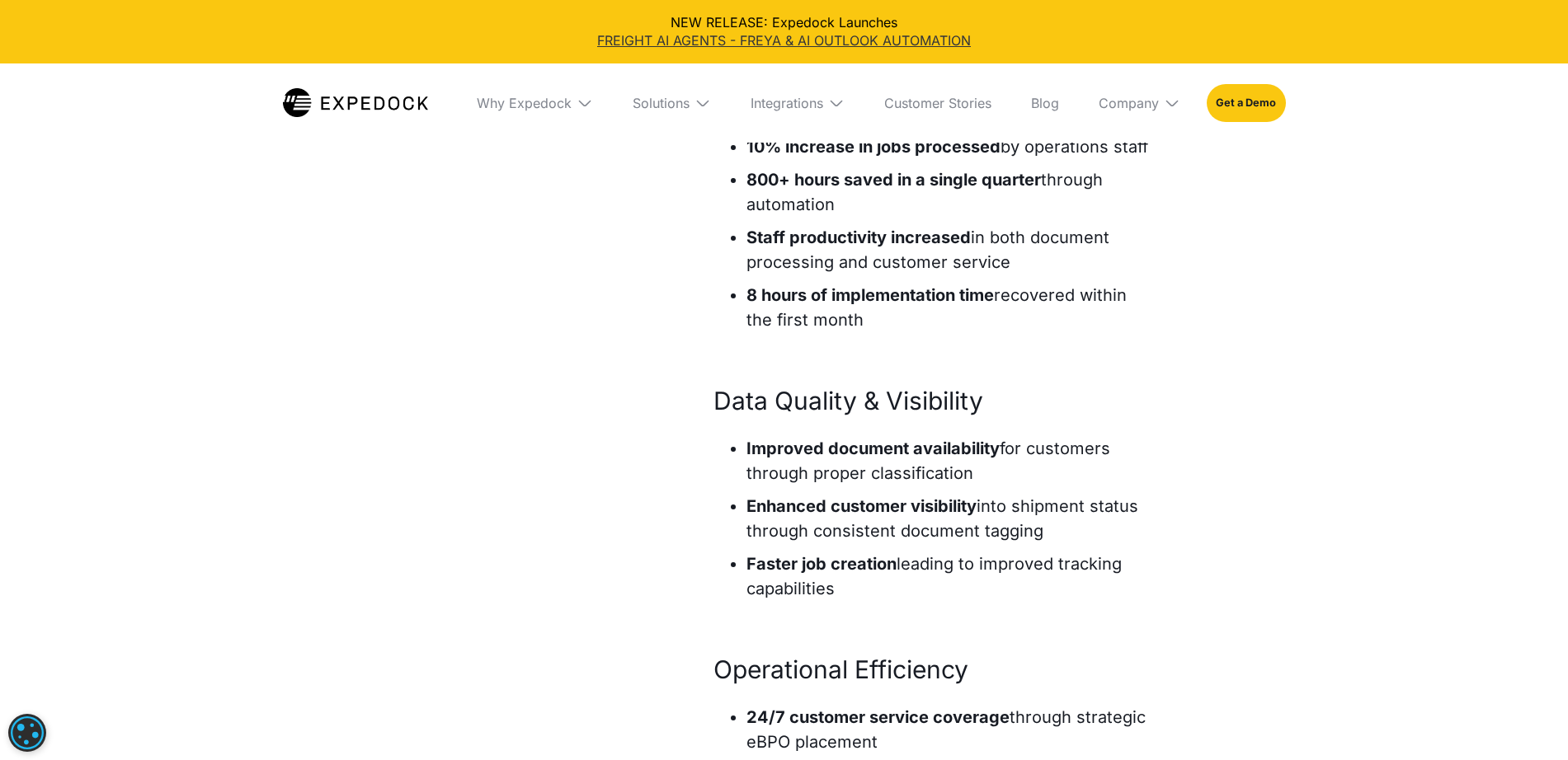
scroll to position [4638, 0]
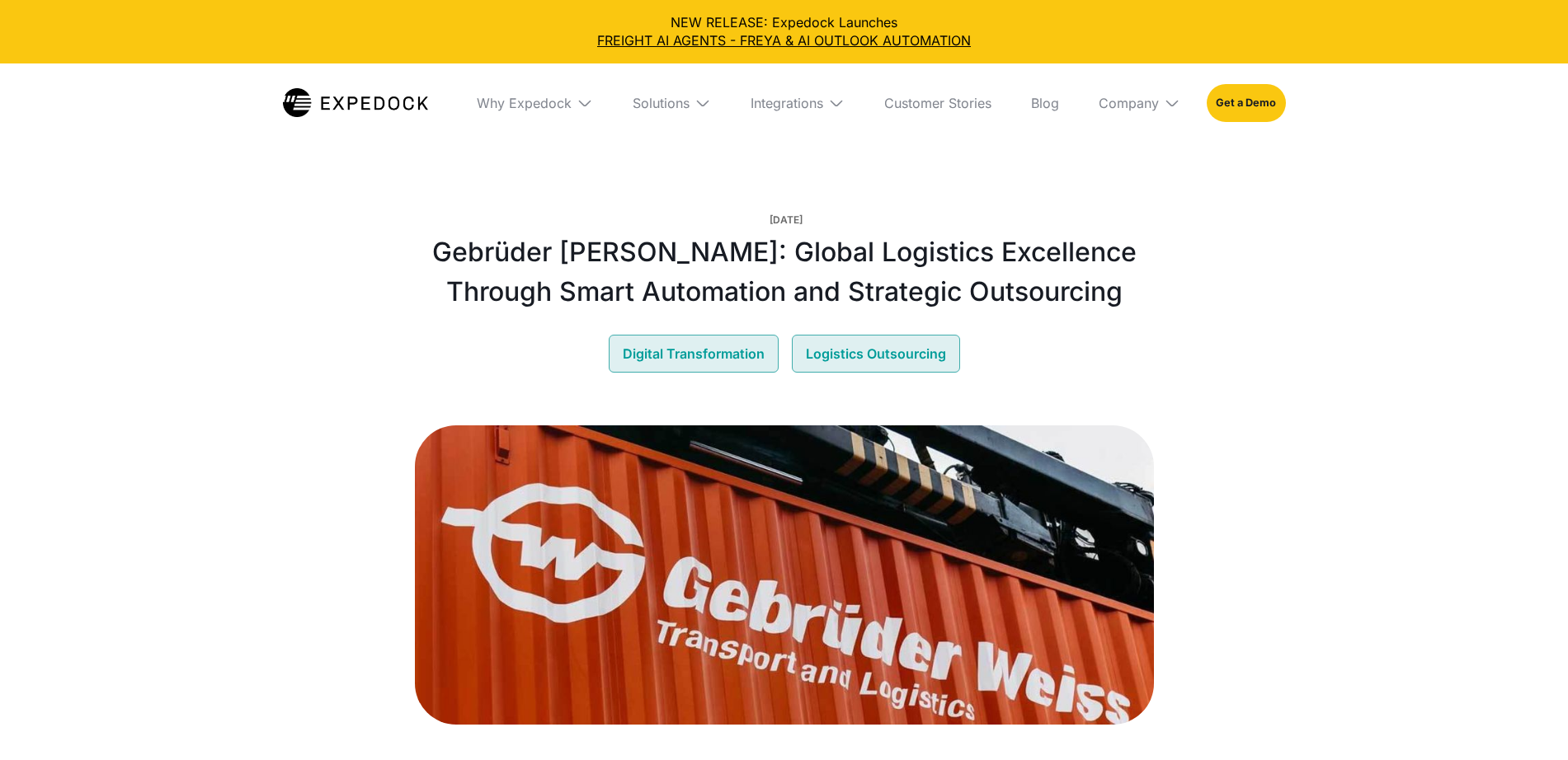
select select
